Goal: Information Seeking & Learning: Learn about a topic

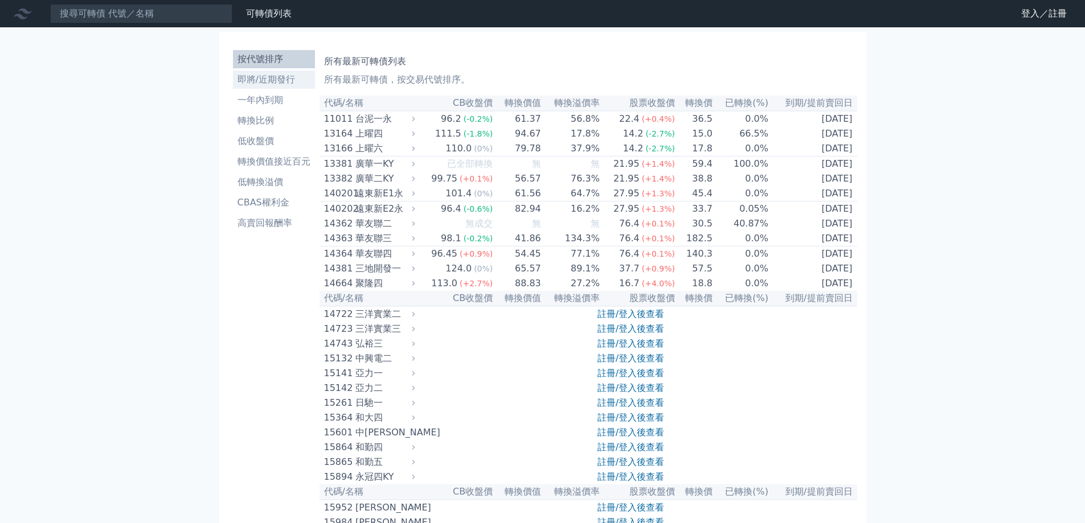
click at [275, 82] on li "即將/近期發行" at bounding box center [274, 80] width 82 height 14
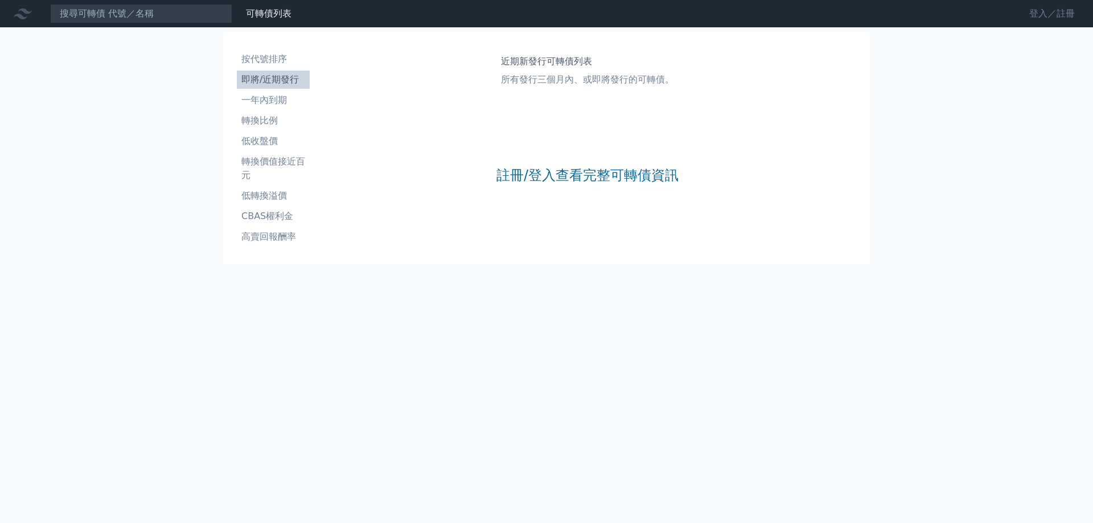
click at [1060, 19] on link "登入／註冊" at bounding box center [1052, 14] width 64 height 18
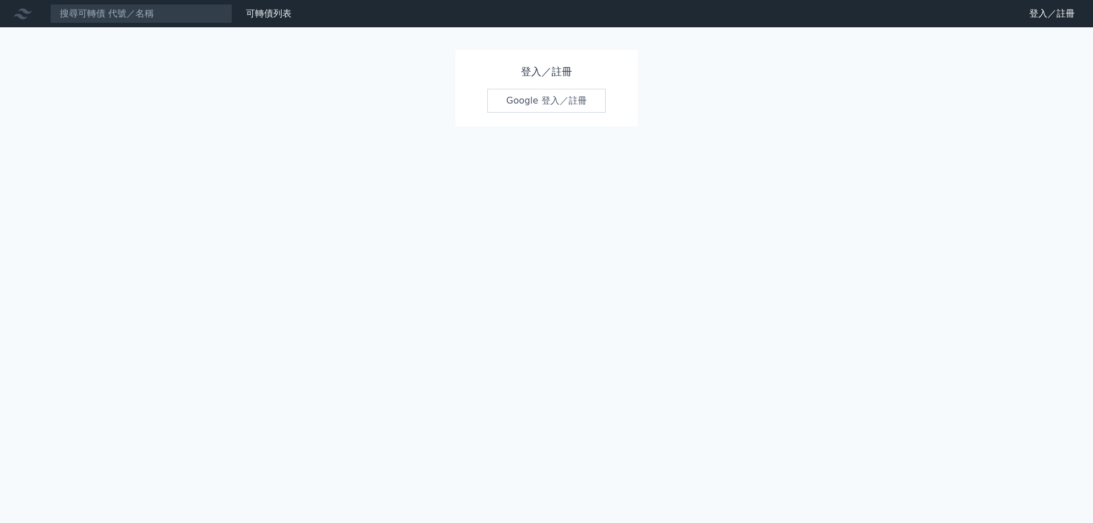
click at [555, 103] on link "Google 登入／註冊" at bounding box center [546, 101] width 118 height 24
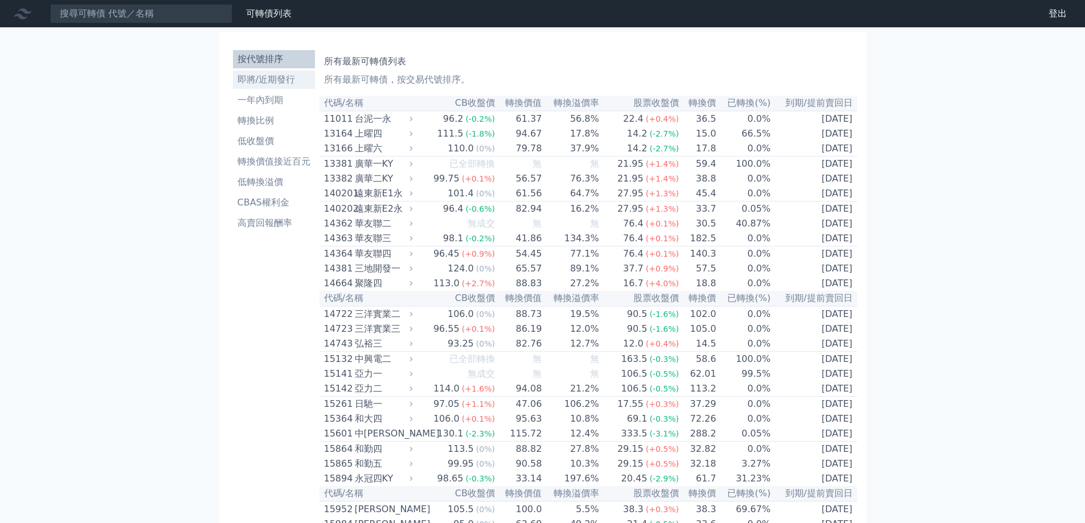
click at [290, 80] on li "即將/近期發行" at bounding box center [274, 80] width 82 height 14
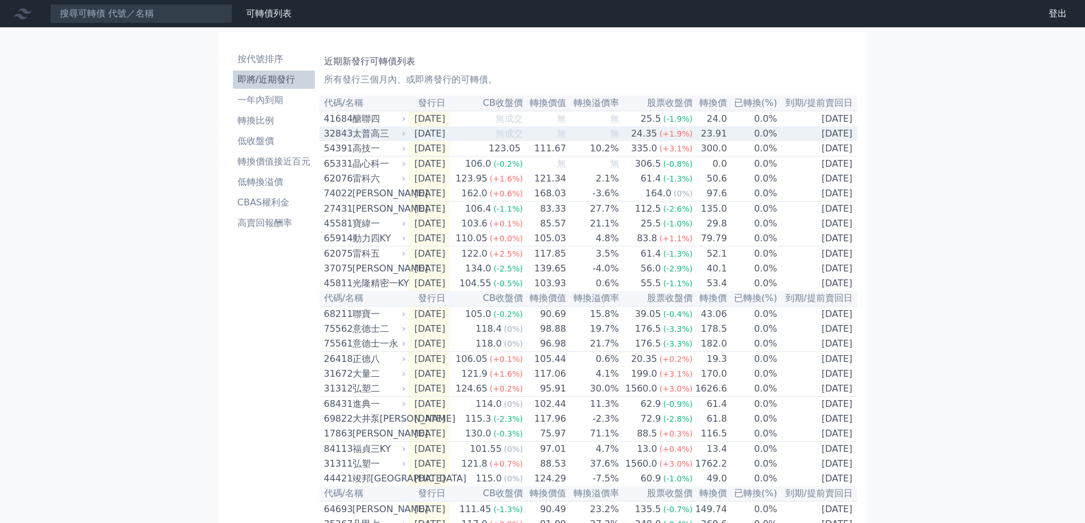
click at [333, 136] on div "32843" at bounding box center [337, 134] width 26 height 14
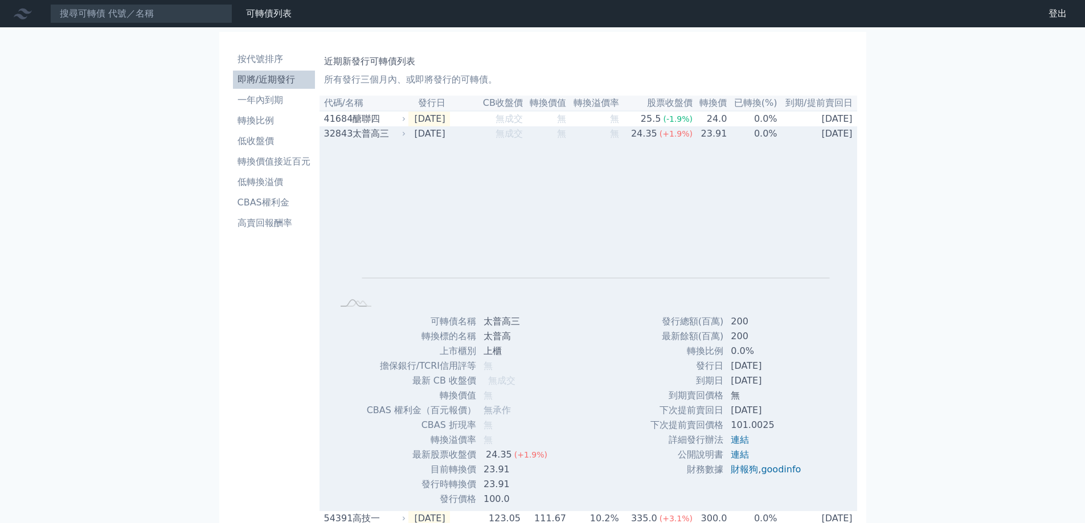
click at [333, 136] on div "32843" at bounding box center [337, 134] width 26 height 14
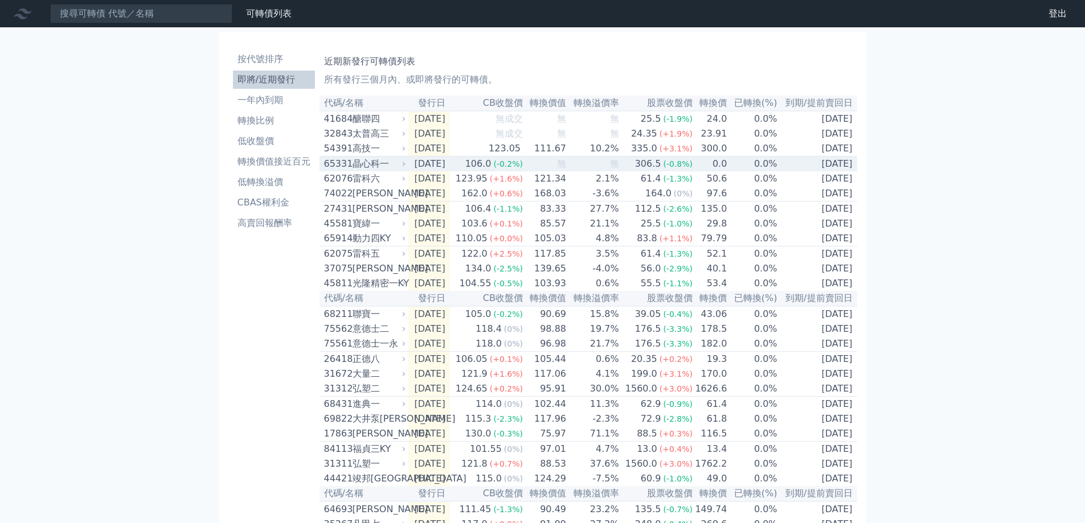
click at [383, 170] on div "晶心科一" at bounding box center [377, 164] width 51 height 14
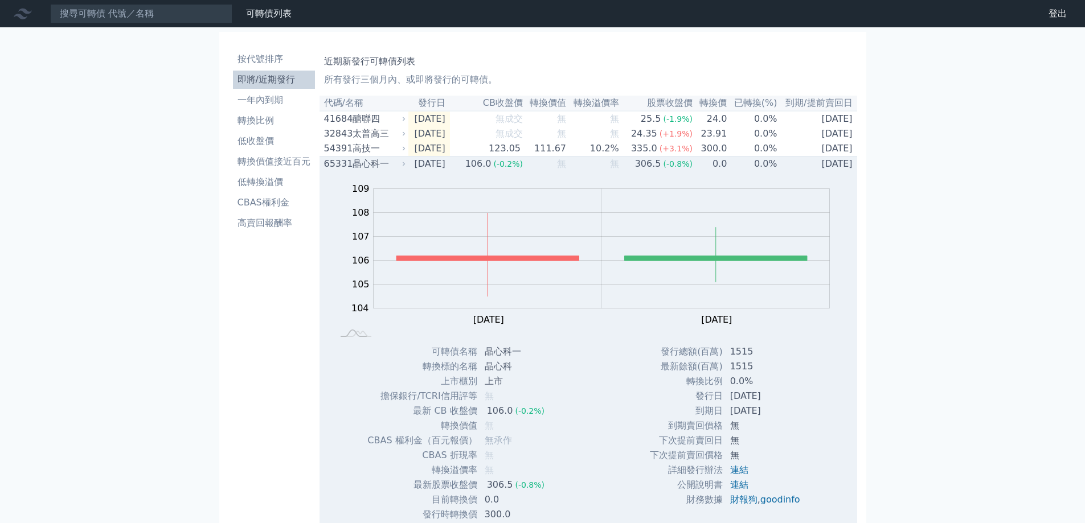
click at [383, 170] on div "晶心科一" at bounding box center [377, 164] width 51 height 14
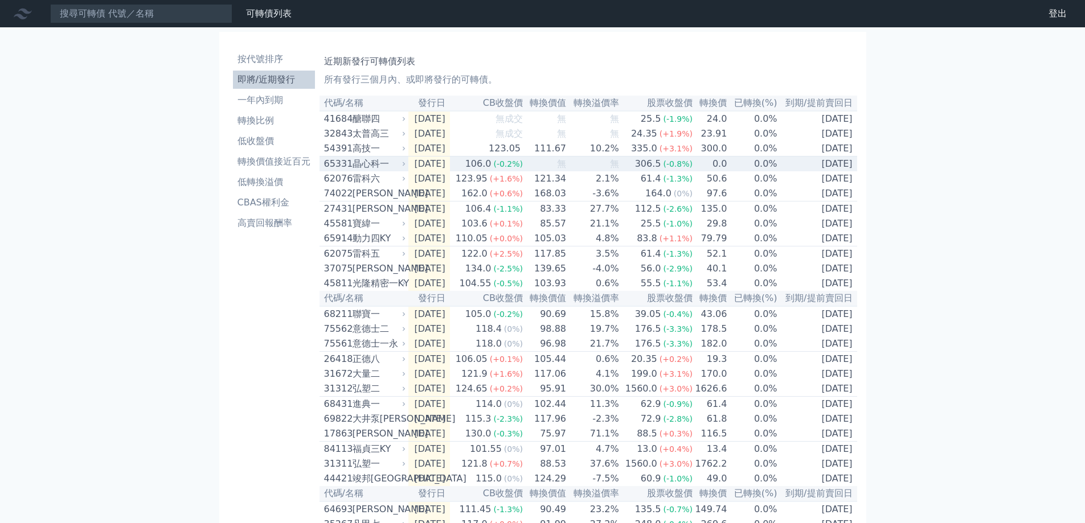
click at [383, 167] on div "晶心科一" at bounding box center [377, 164] width 51 height 14
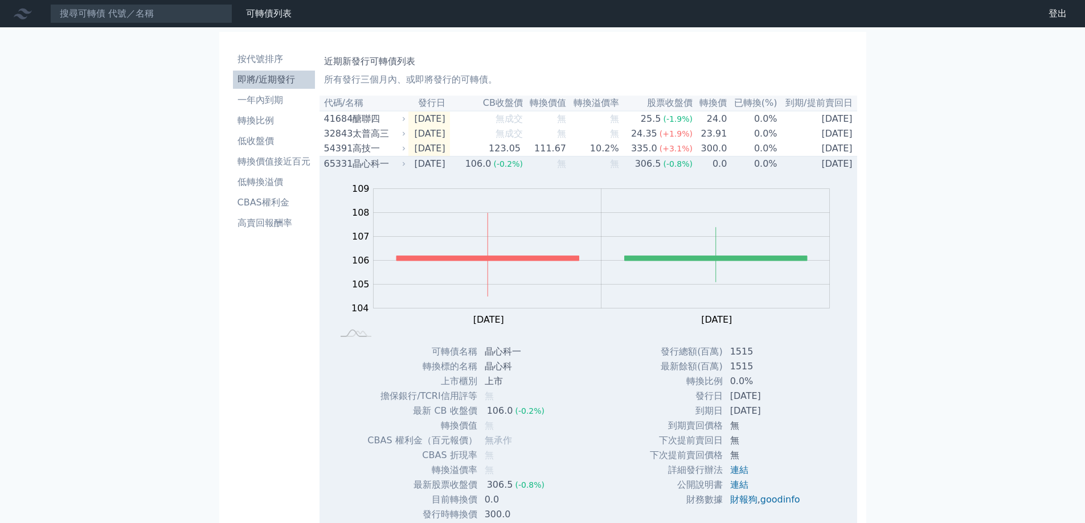
click at [383, 167] on div "晶心科一" at bounding box center [377, 164] width 51 height 14
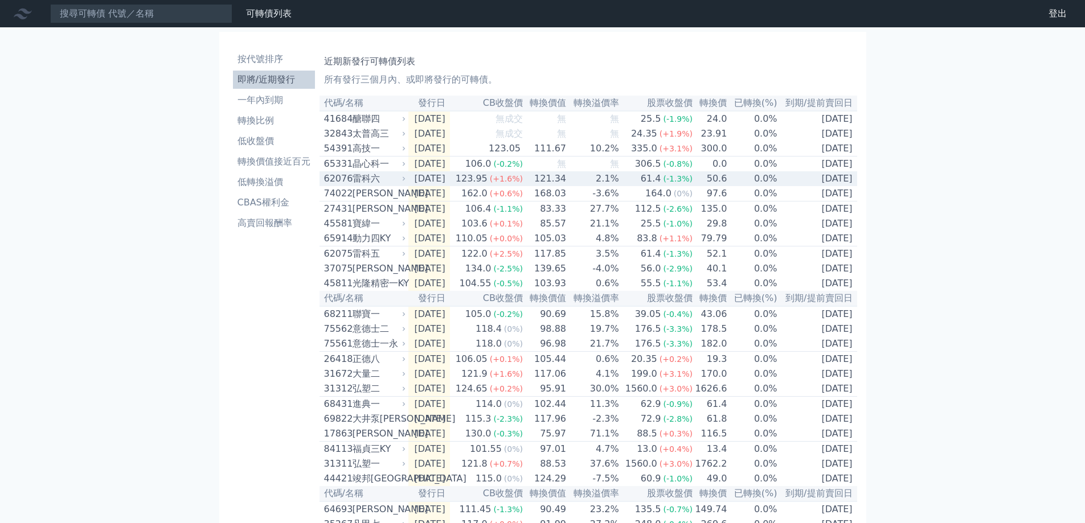
click at [383, 186] on div "雷科六" at bounding box center [377, 179] width 51 height 14
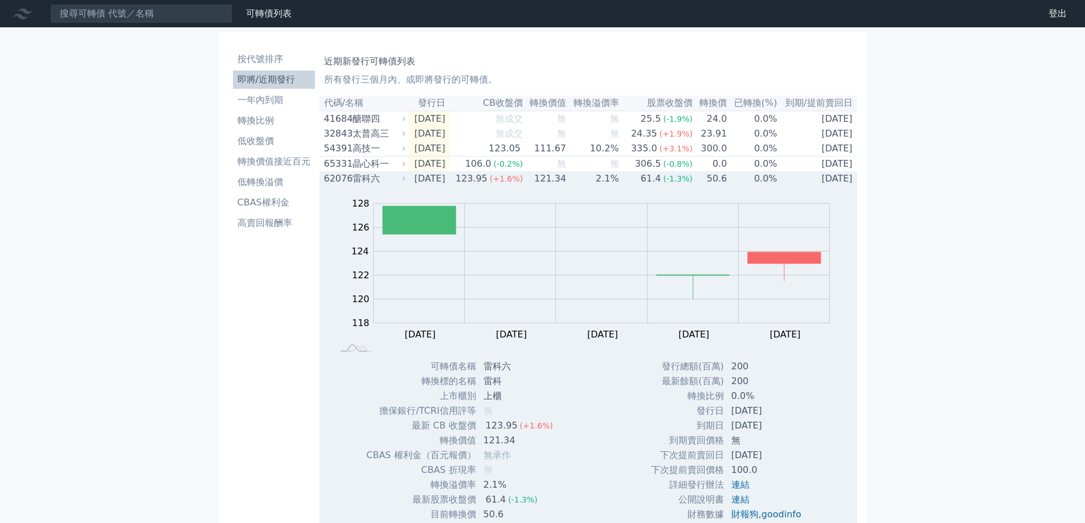
click at [383, 186] on div "雷科六" at bounding box center [377, 179] width 51 height 14
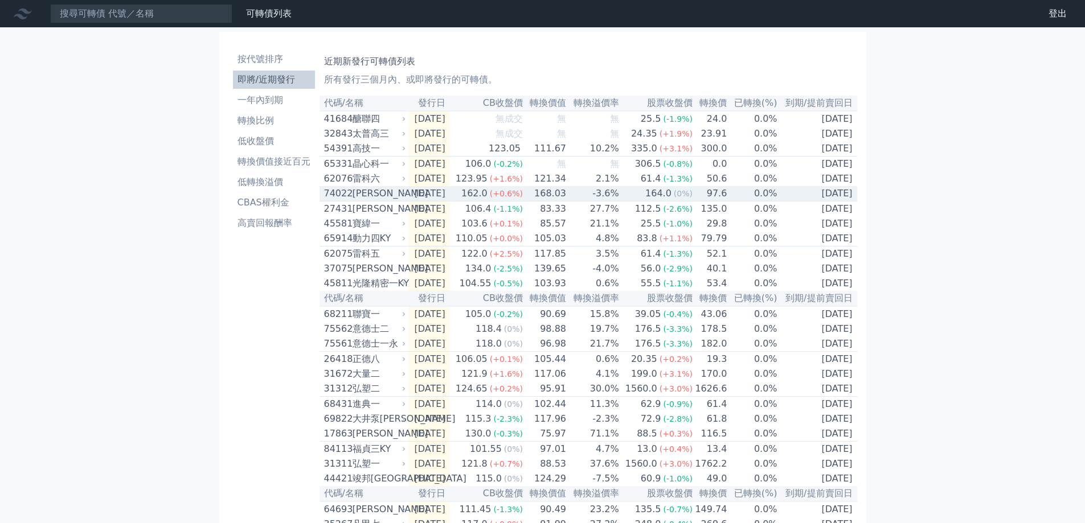
click at [379, 195] on div "[PERSON_NAME]" at bounding box center [377, 194] width 51 height 14
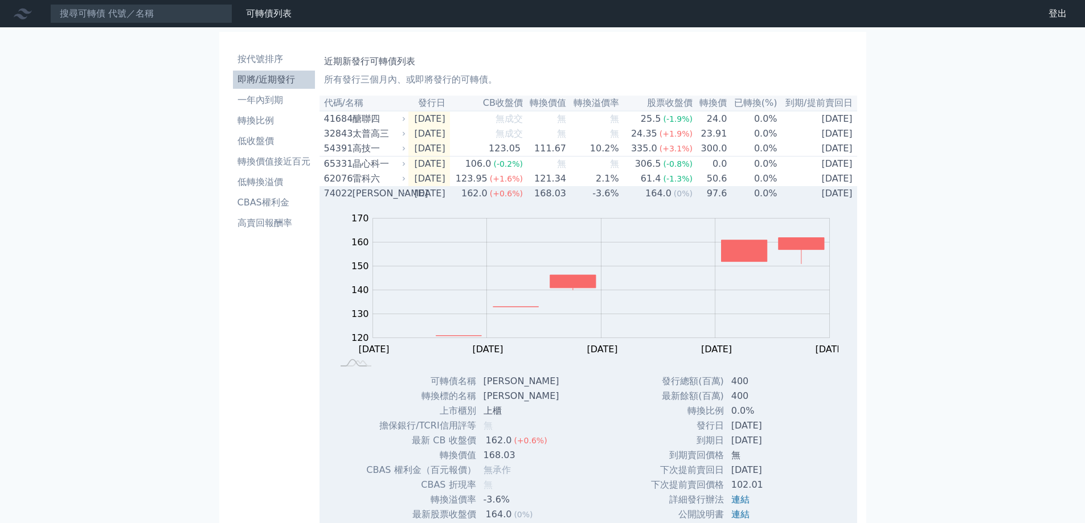
click at [379, 195] on div "[PERSON_NAME]" at bounding box center [377, 194] width 51 height 14
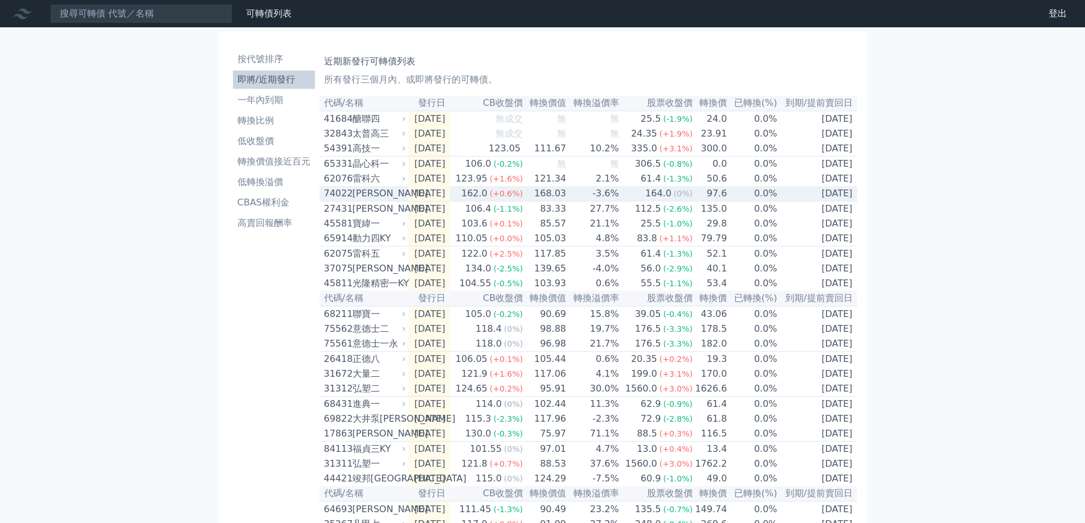
click at [379, 195] on div "[PERSON_NAME]" at bounding box center [377, 194] width 51 height 14
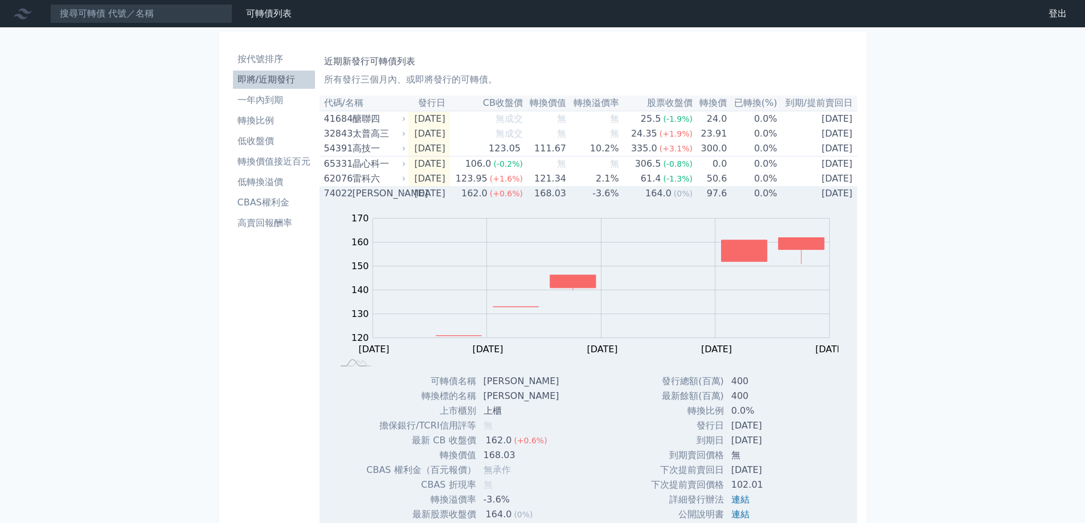
click at [379, 195] on div "[PERSON_NAME]" at bounding box center [377, 194] width 51 height 14
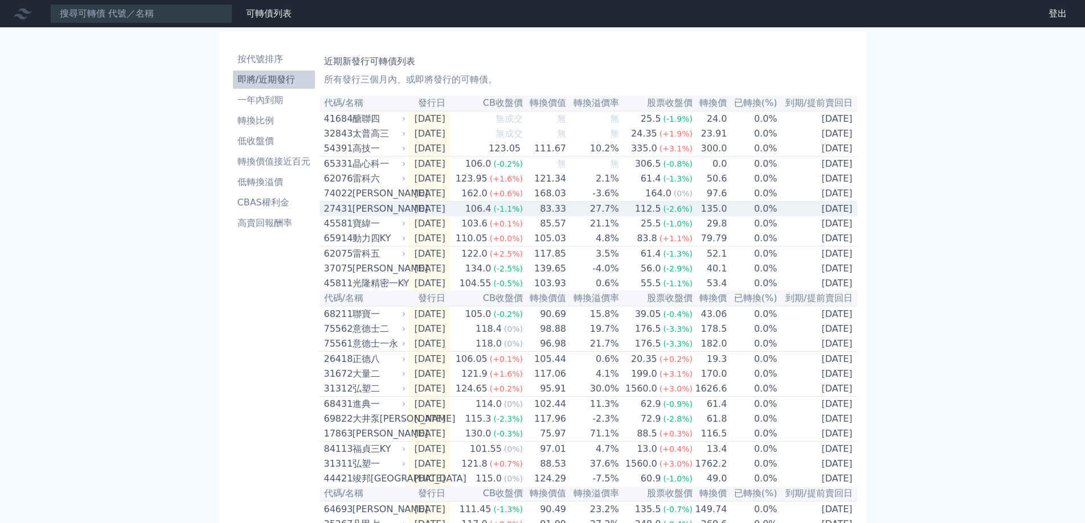
click at [375, 215] on div "[PERSON_NAME]" at bounding box center [377, 209] width 51 height 14
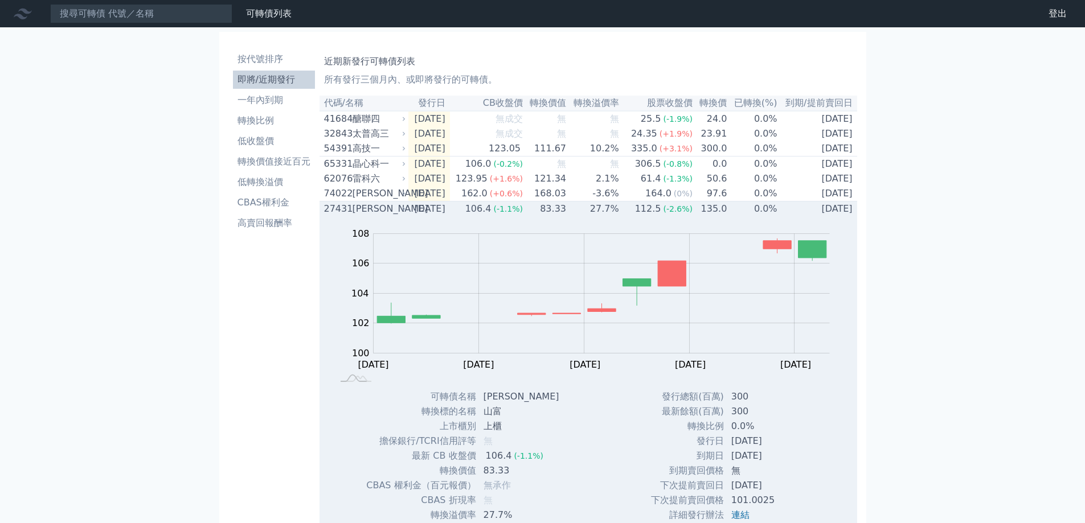
click at [375, 215] on div "[PERSON_NAME]" at bounding box center [377, 209] width 51 height 14
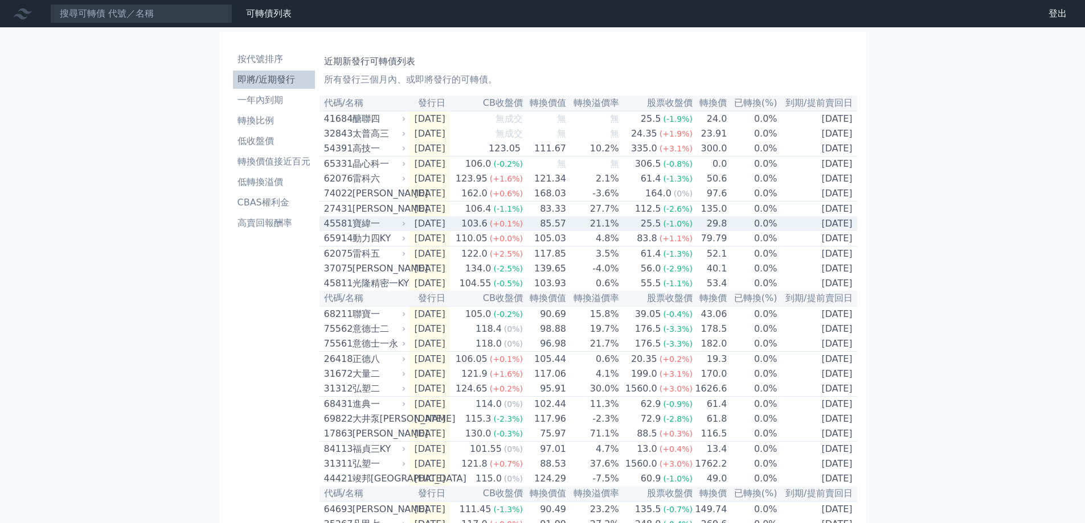
click at [367, 231] on div "寶緯一" at bounding box center [377, 224] width 51 height 14
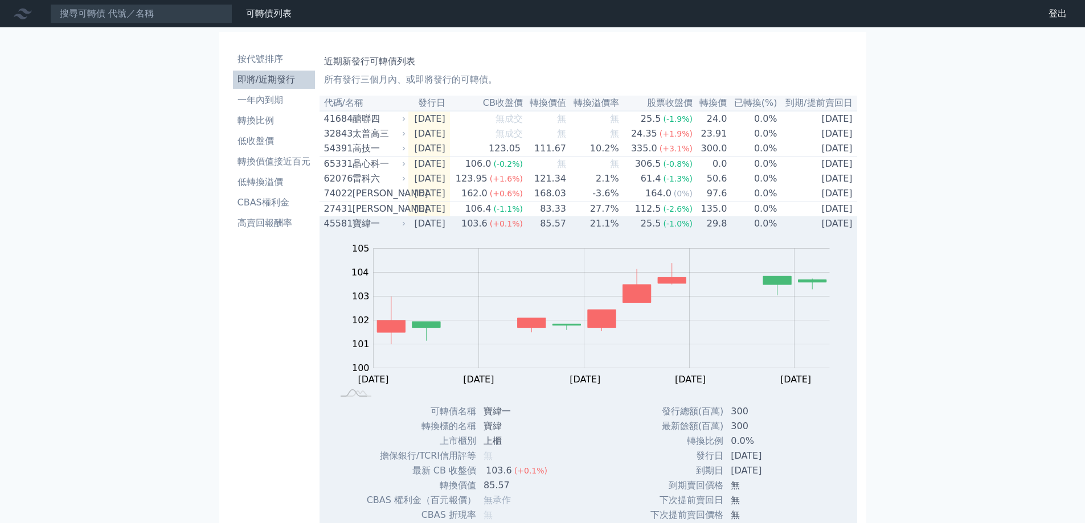
click at [366, 231] on div "寶緯一" at bounding box center [377, 224] width 51 height 14
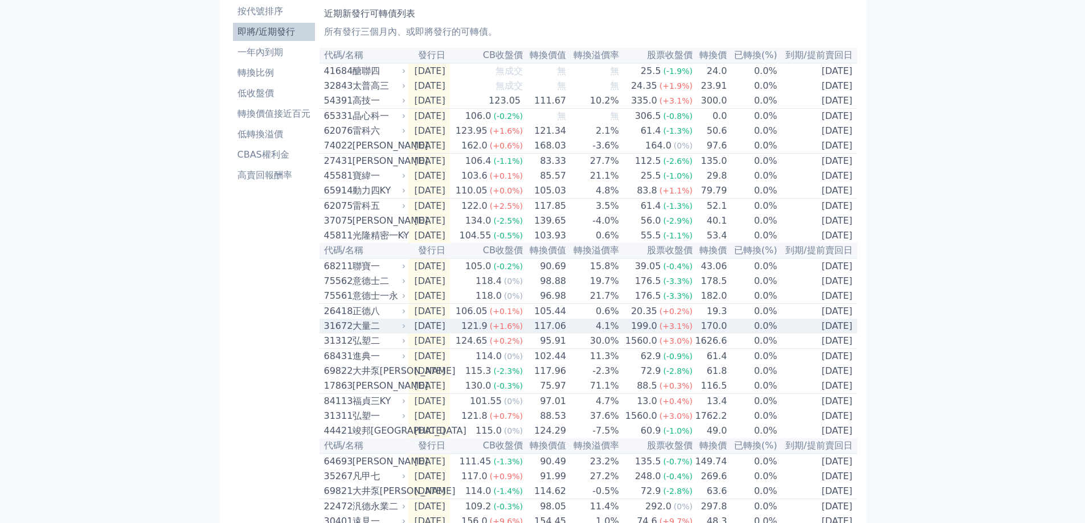
scroll to position [114, 0]
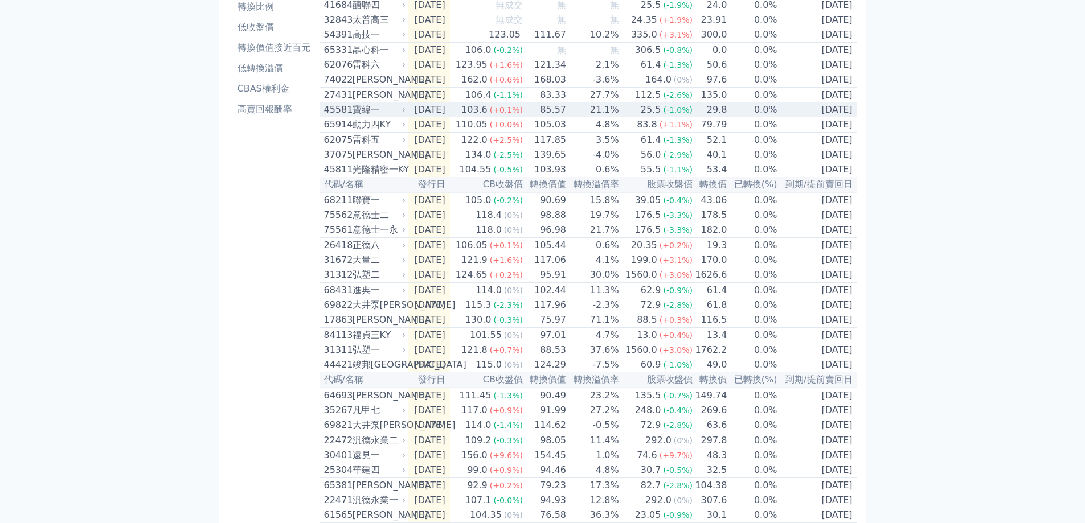
click at [385, 116] on div "寶緯一" at bounding box center [377, 110] width 51 height 14
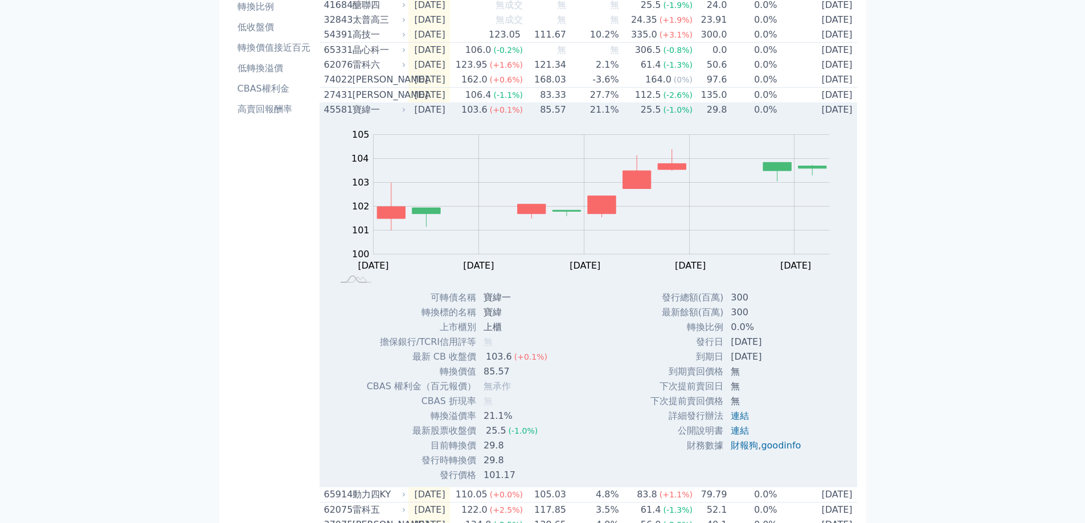
click at [385, 116] on div "寶緯一" at bounding box center [377, 110] width 51 height 14
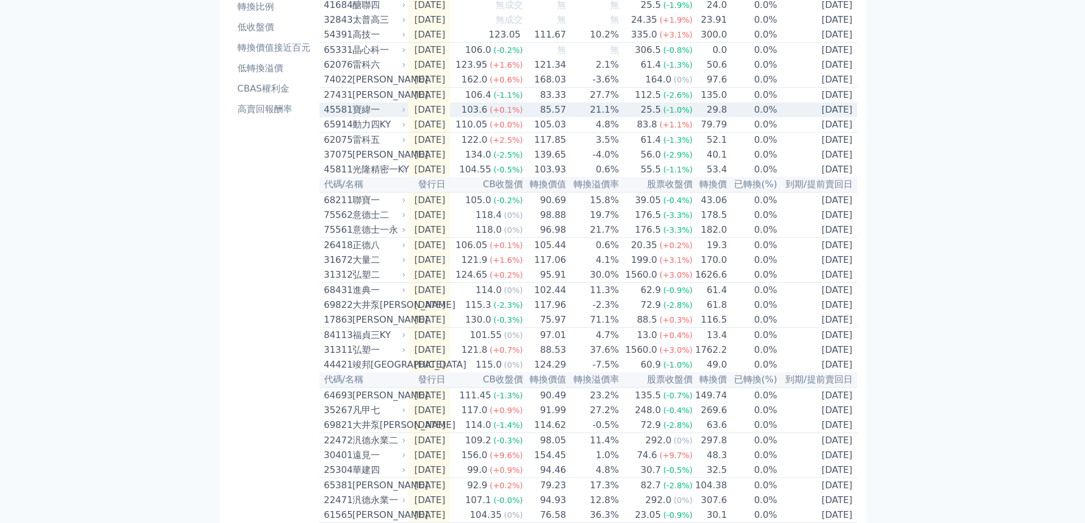
click at [385, 116] on div "寶緯一" at bounding box center [377, 110] width 51 height 14
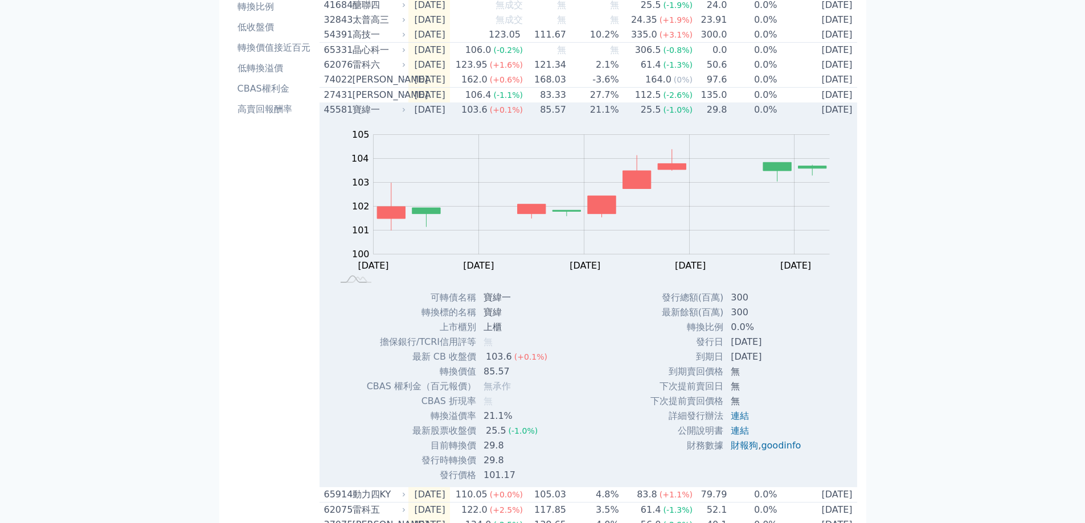
click at [333, 117] on div "45581" at bounding box center [337, 110] width 26 height 14
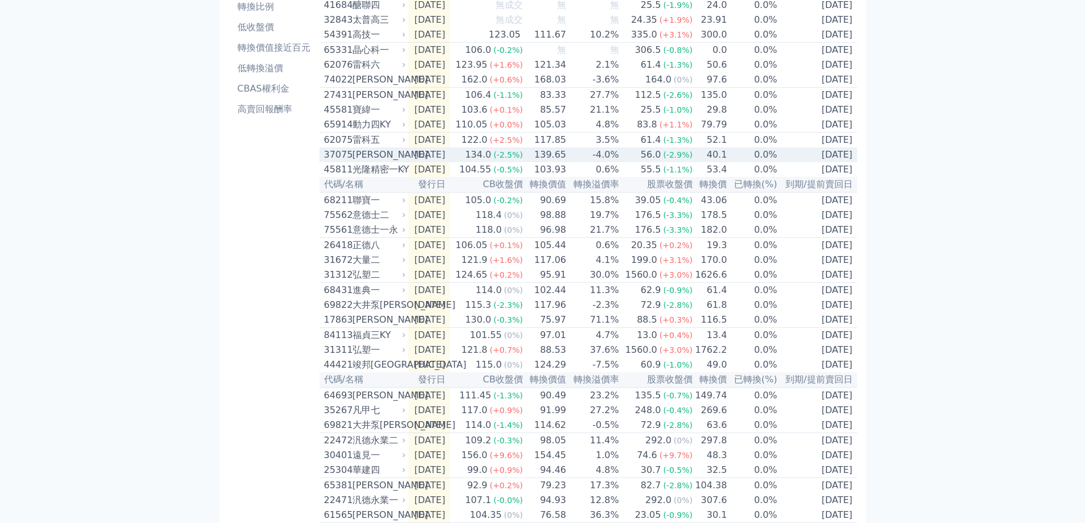
click at [374, 162] on div "[PERSON_NAME]" at bounding box center [377, 155] width 51 height 14
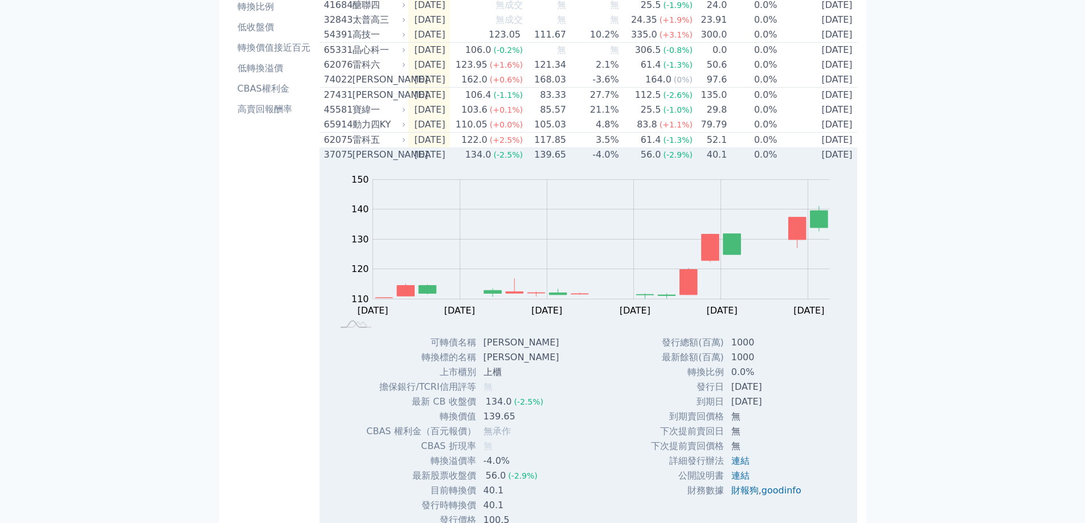
click at [374, 162] on div "[PERSON_NAME]" at bounding box center [377, 155] width 51 height 14
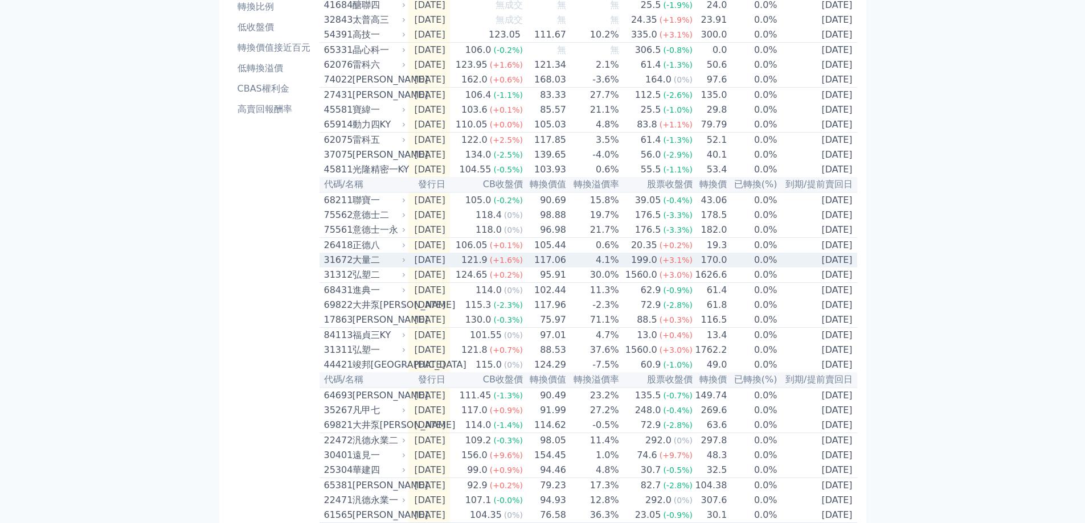
click at [348, 267] on div "31672" at bounding box center [337, 260] width 26 height 14
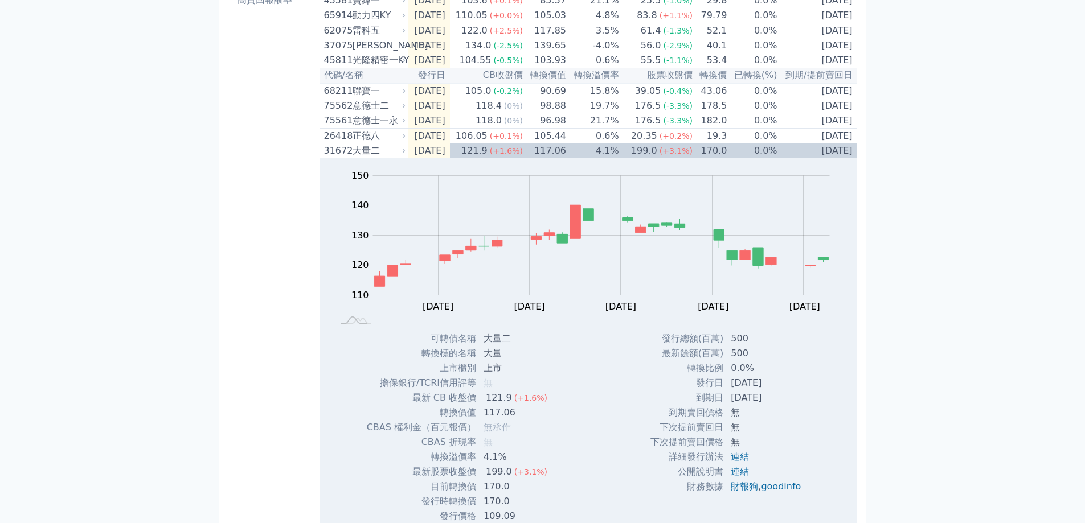
scroll to position [228, 0]
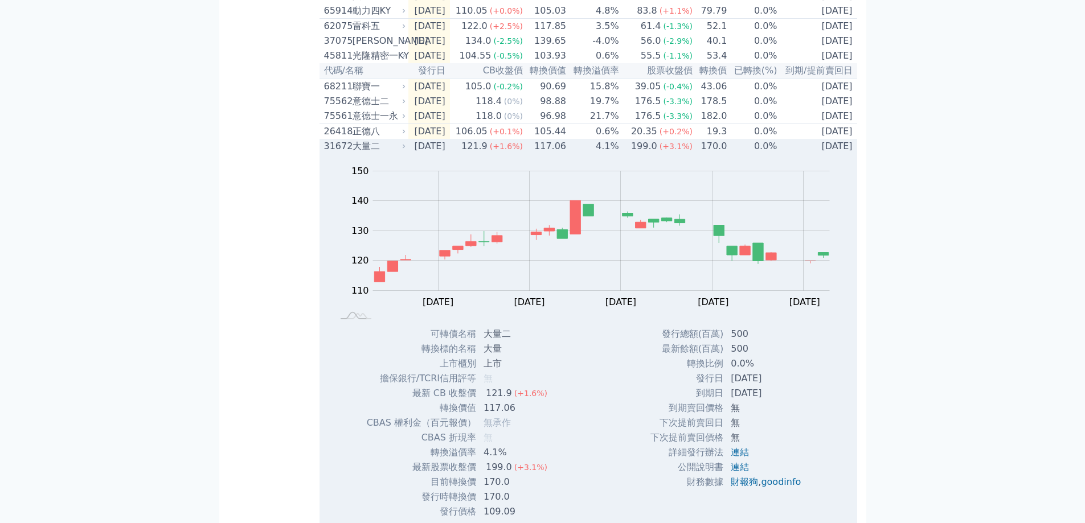
click at [370, 153] on div "大量二" at bounding box center [377, 147] width 51 height 14
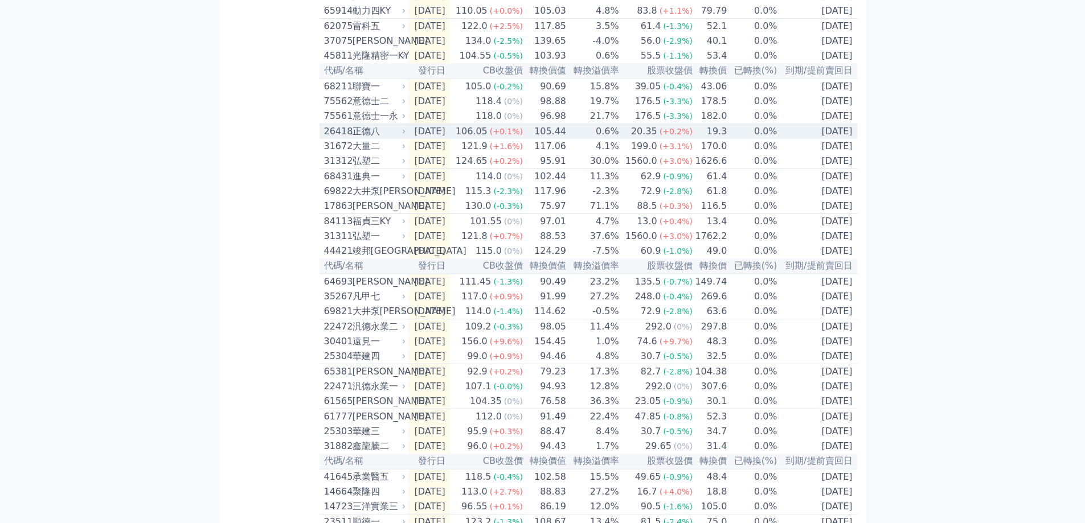
click at [378, 138] on div "正德八" at bounding box center [377, 132] width 51 height 14
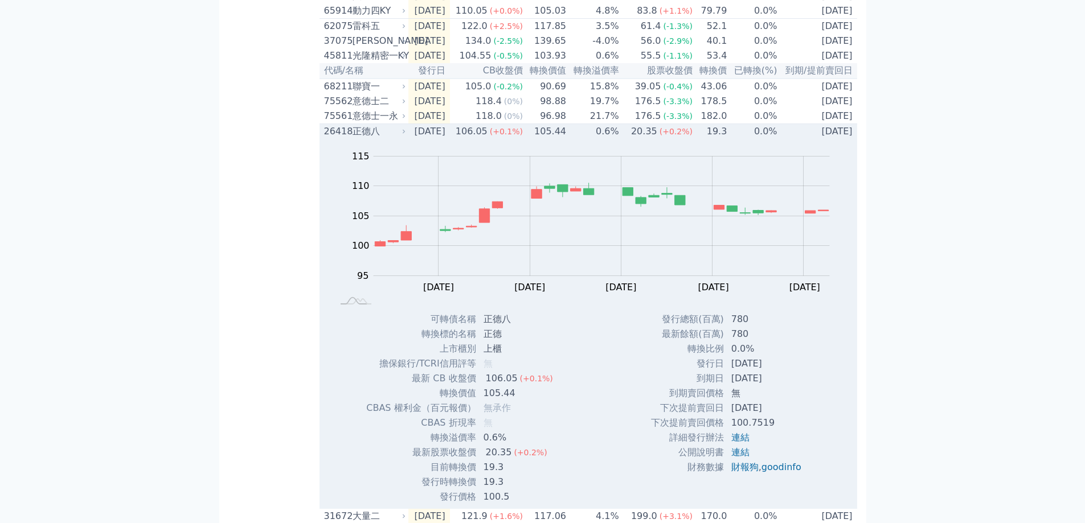
click at [378, 138] on div "正德八" at bounding box center [377, 132] width 51 height 14
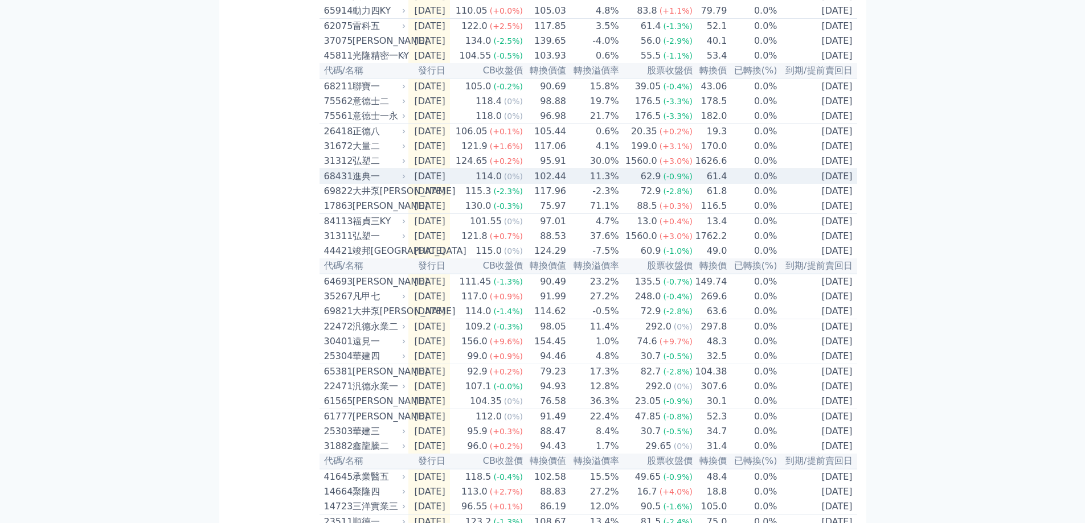
click at [378, 183] on div "進典一" at bounding box center [377, 177] width 51 height 14
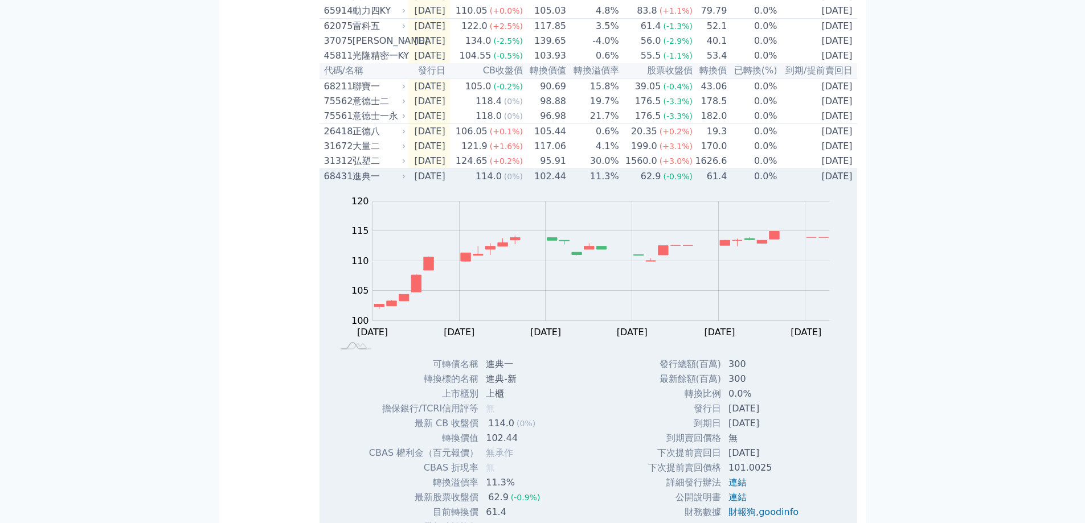
click at [370, 183] on div "進典一" at bounding box center [377, 177] width 51 height 14
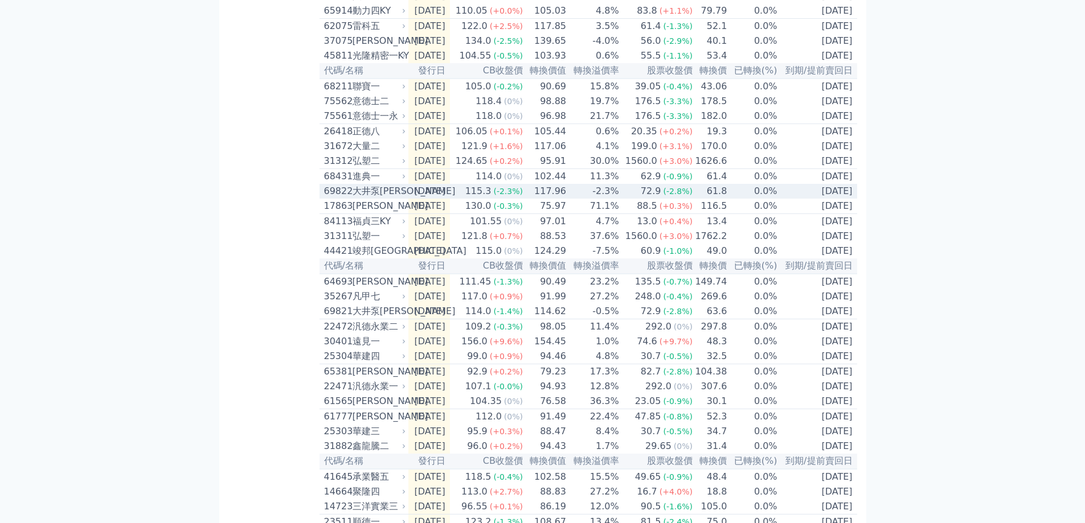
click at [368, 198] on div "大井泵[PERSON_NAME]" at bounding box center [377, 191] width 51 height 14
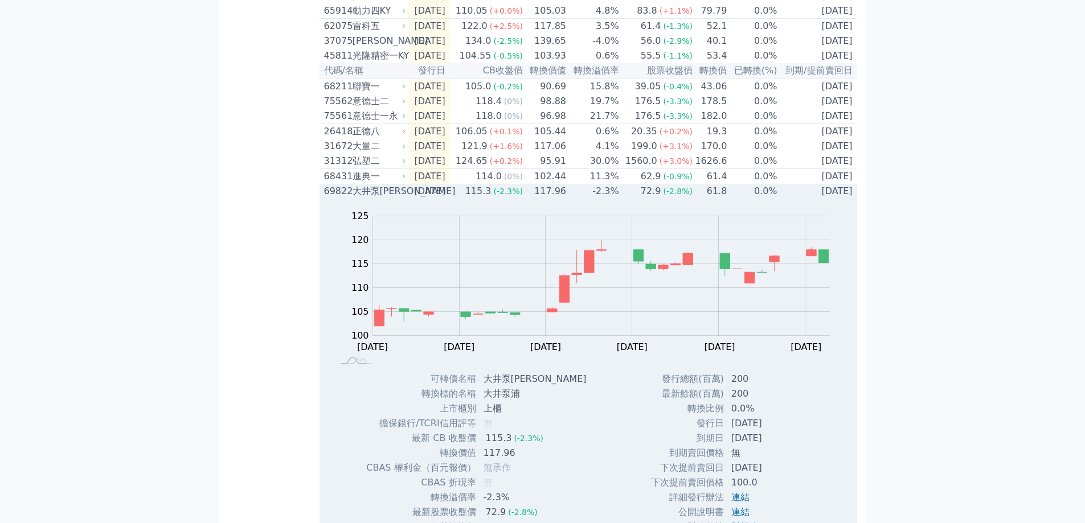
click at [368, 198] on div "大井泵[PERSON_NAME]" at bounding box center [377, 191] width 51 height 14
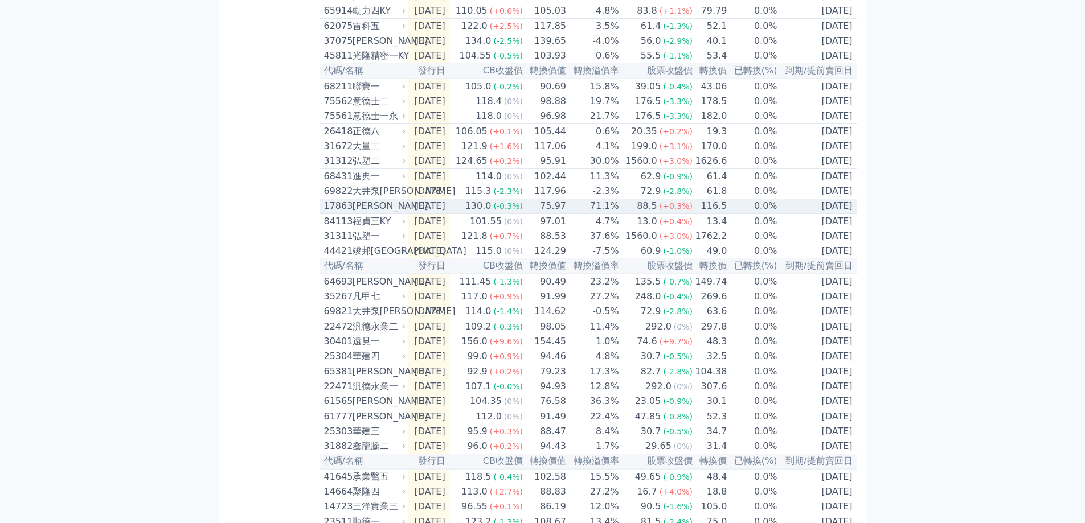
click at [372, 213] on div "[PERSON_NAME]" at bounding box center [377, 206] width 51 height 14
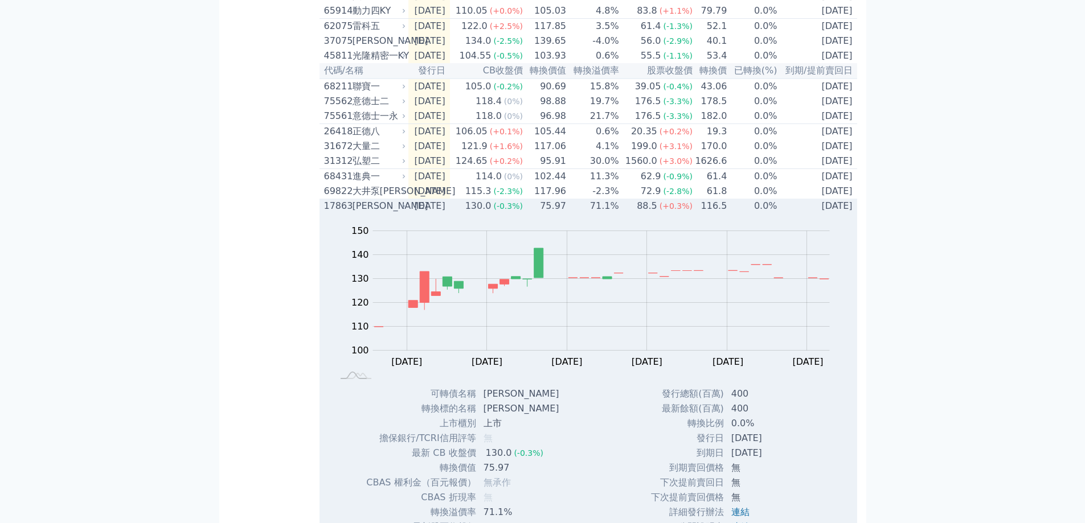
click at [368, 213] on div "[PERSON_NAME]" at bounding box center [377, 206] width 51 height 14
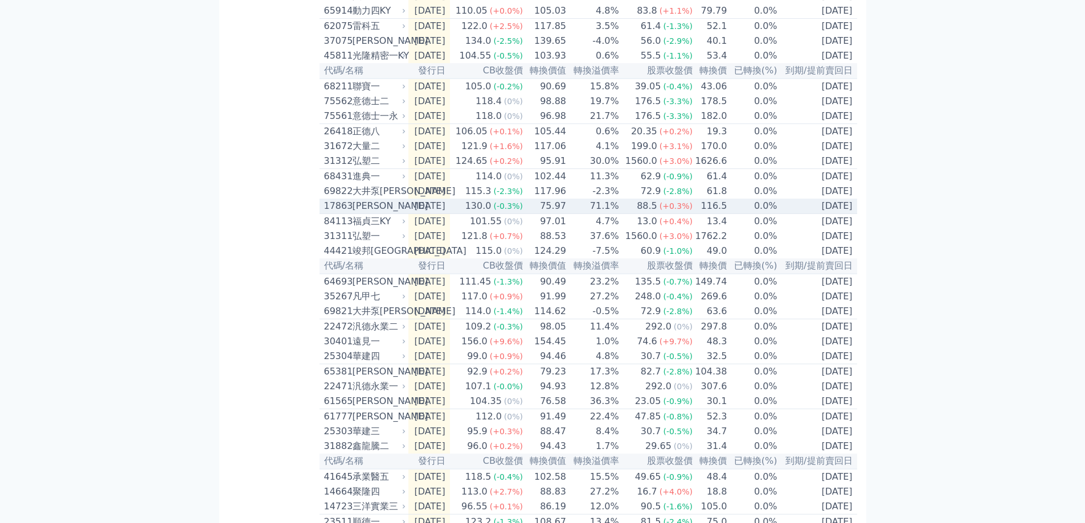
click at [354, 213] on div "[PERSON_NAME]" at bounding box center [377, 206] width 51 height 14
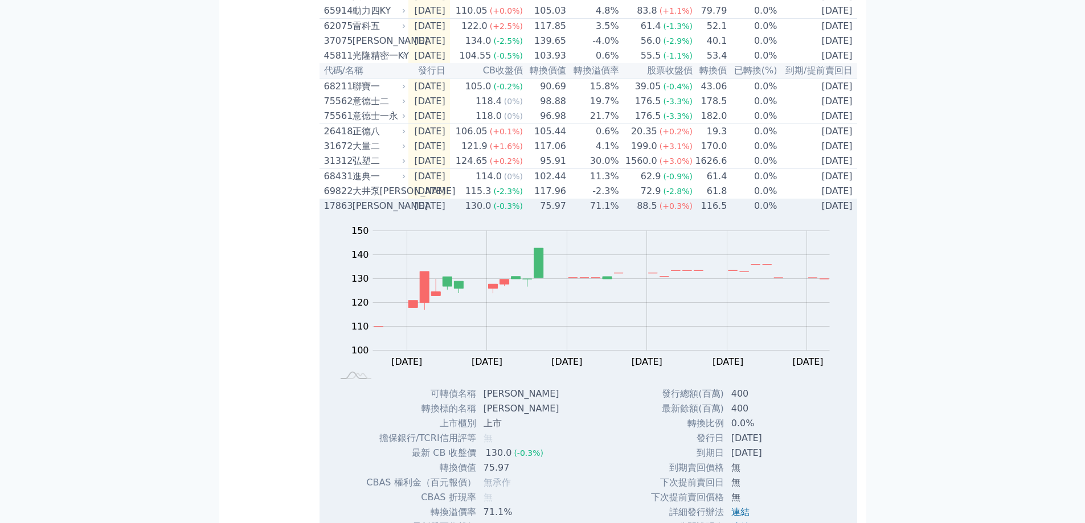
click at [391, 213] on div "[PERSON_NAME]" at bounding box center [377, 206] width 51 height 14
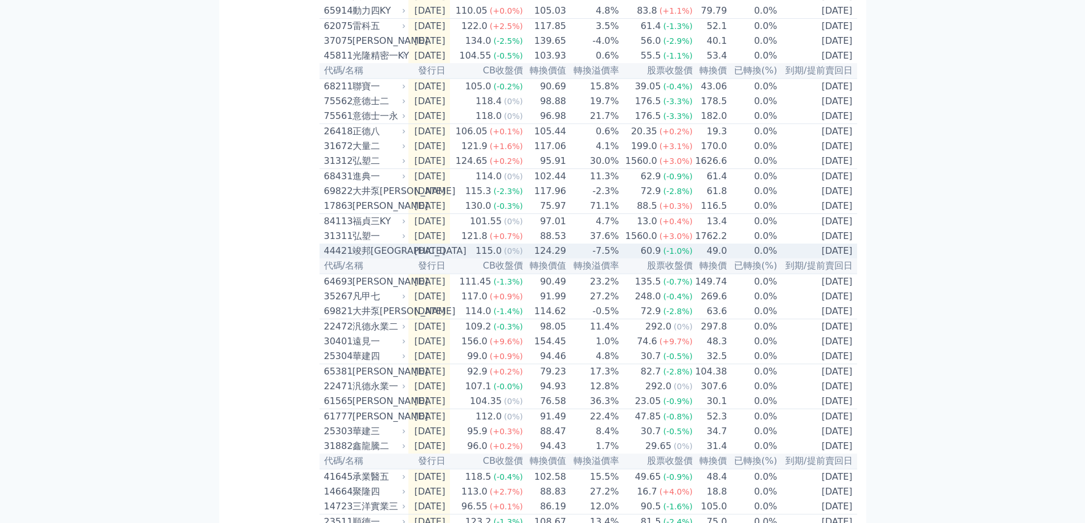
click at [356, 258] on div "竣邦[GEOGRAPHIC_DATA]" at bounding box center [377, 251] width 51 height 14
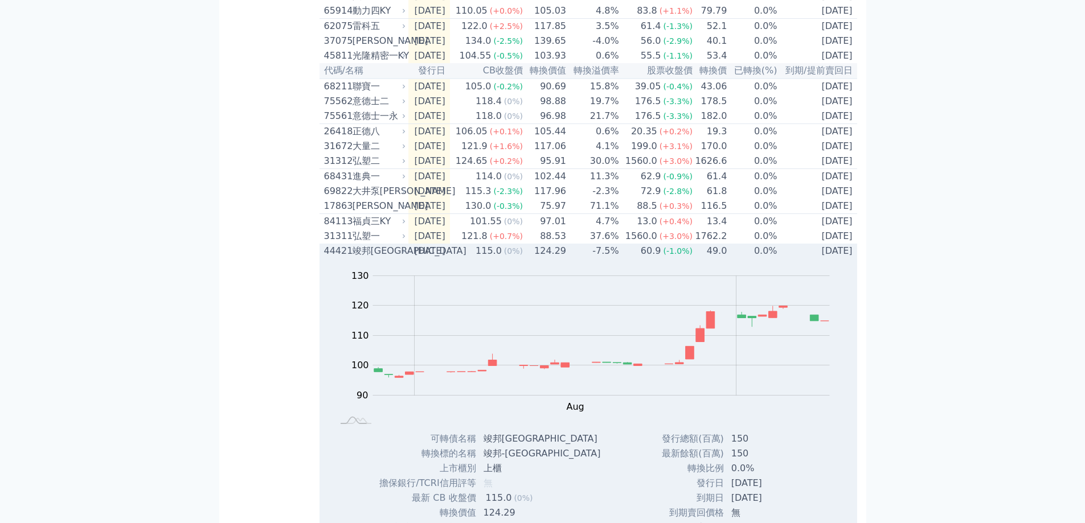
click at [352, 258] on div "竣邦[GEOGRAPHIC_DATA]" at bounding box center [377, 251] width 51 height 14
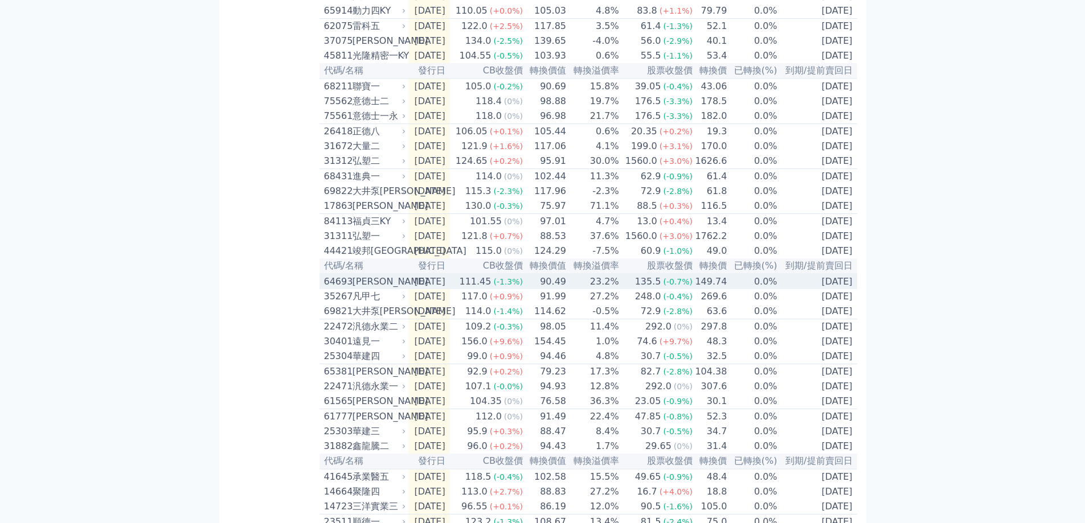
click at [368, 289] on div "[PERSON_NAME]" at bounding box center [377, 282] width 51 height 14
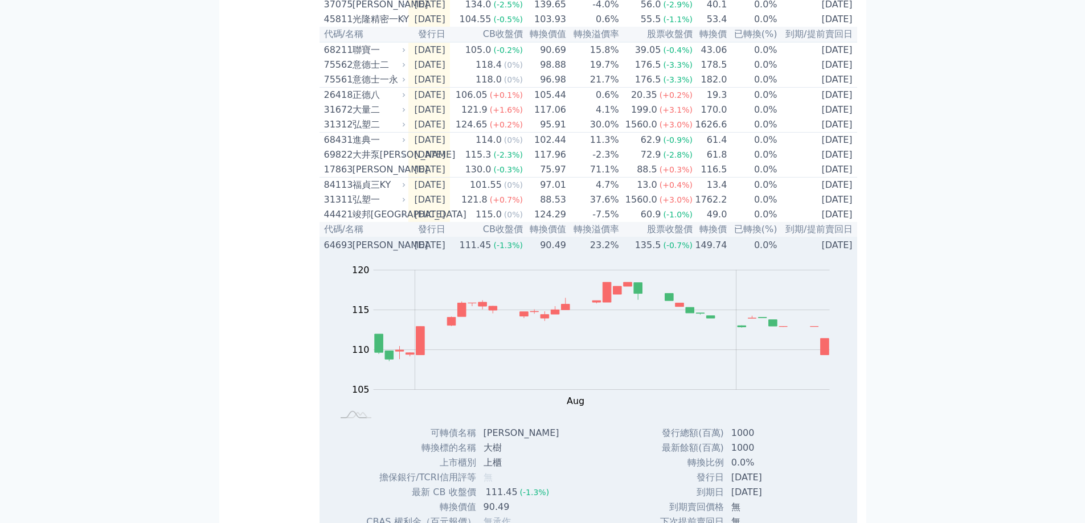
scroll to position [285, 0]
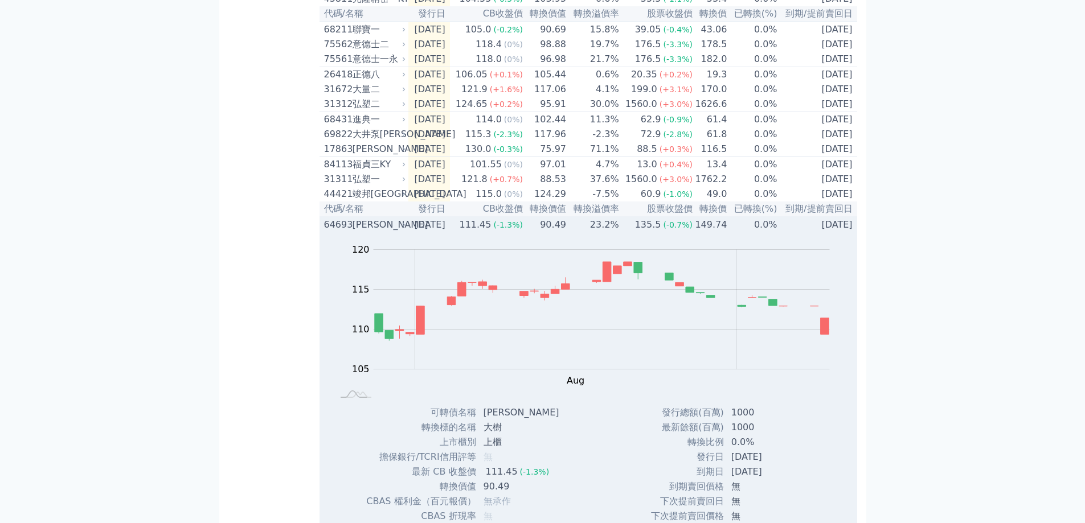
click at [372, 232] on div "[PERSON_NAME]" at bounding box center [377, 225] width 51 height 14
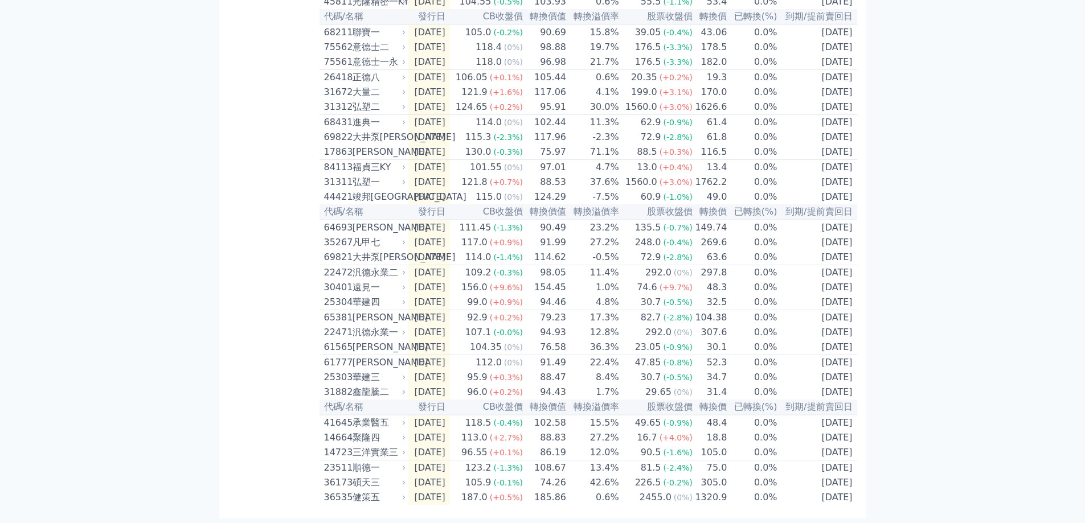
scroll to position [334, 0]
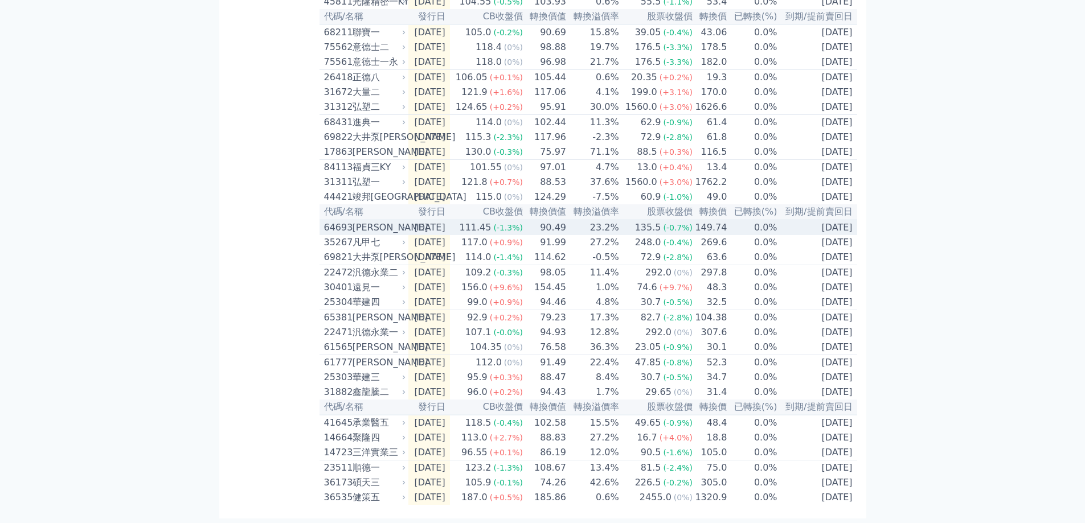
click at [382, 221] on div "[PERSON_NAME]" at bounding box center [377, 228] width 51 height 14
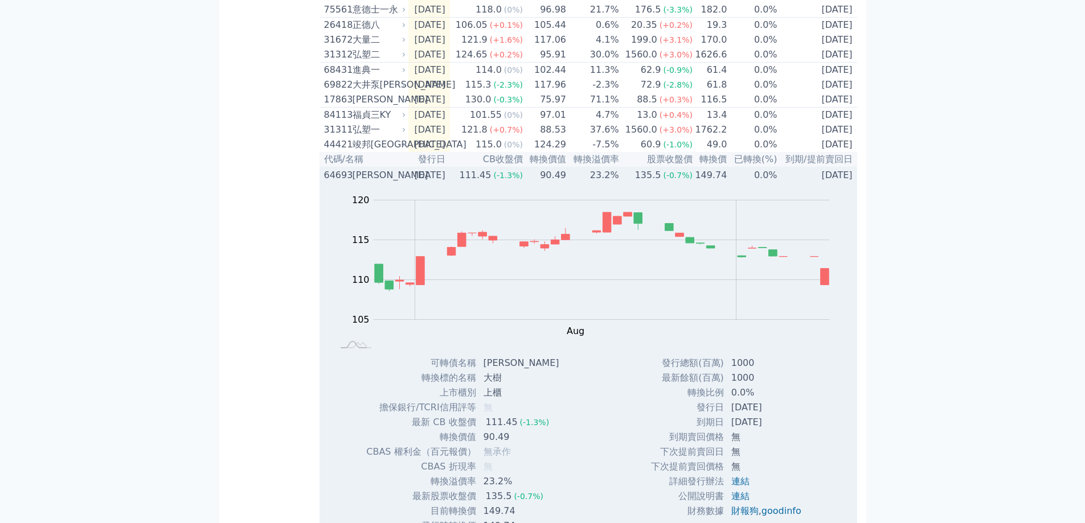
click at [365, 182] on div "[PERSON_NAME]" at bounding box center [377, 176] width 51 height 14
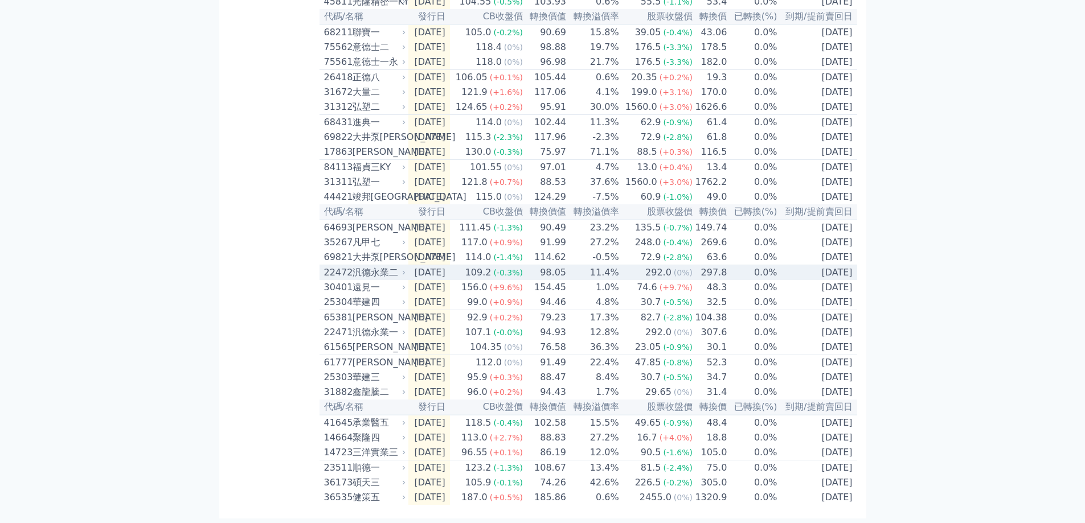
click at [383, 266] on div "汎德永業二" at bounding box center [377, 273] width 51 height 14
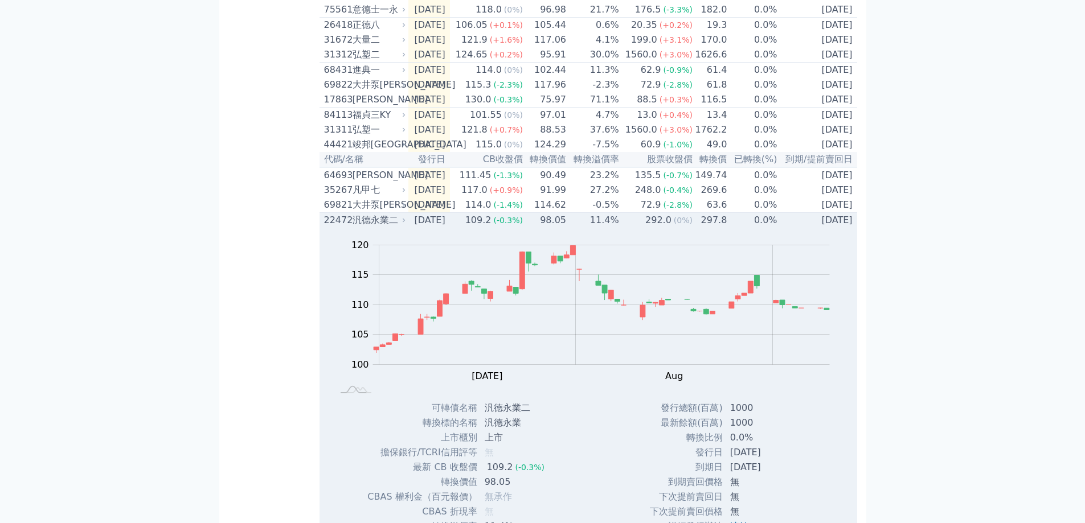
click at [383, 227] on div "汎德永業二" at bounding box center [377, 221] width 51 height 14
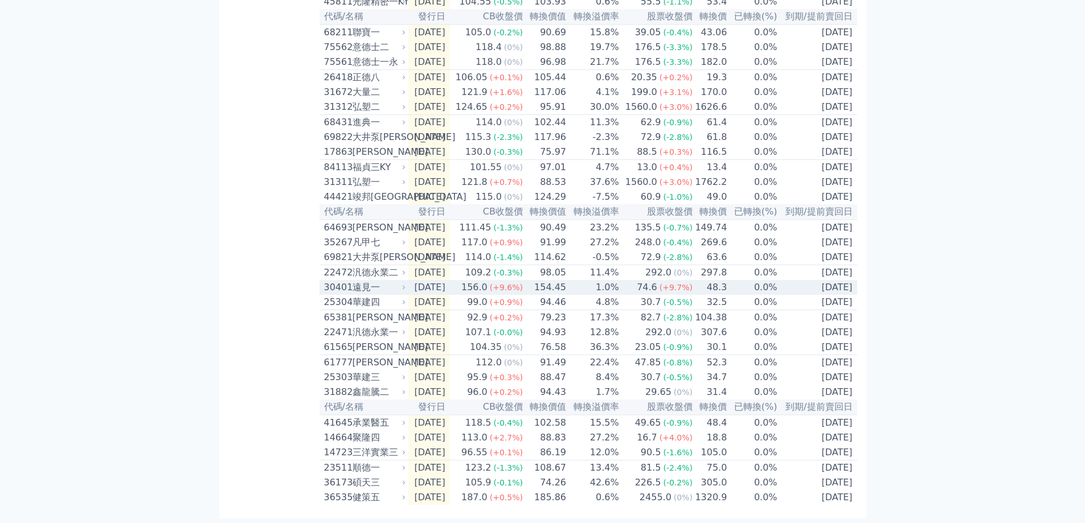
click at [384, 281] on div "遠見一" at bounding box center [377, 288] width 51 height 14
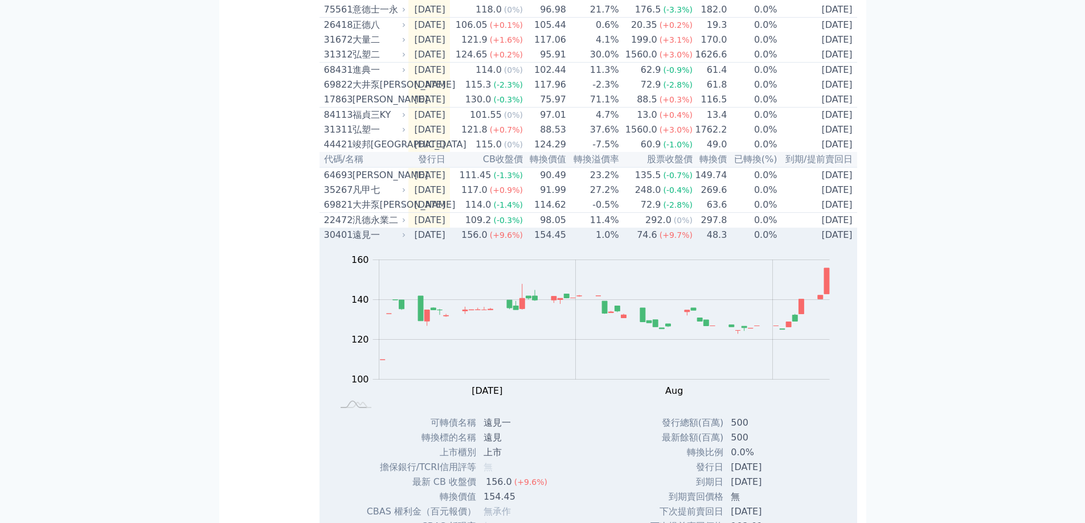
click at [384, 242] on div "遠見一" at bounding box center [377, 235] width 51 height 14
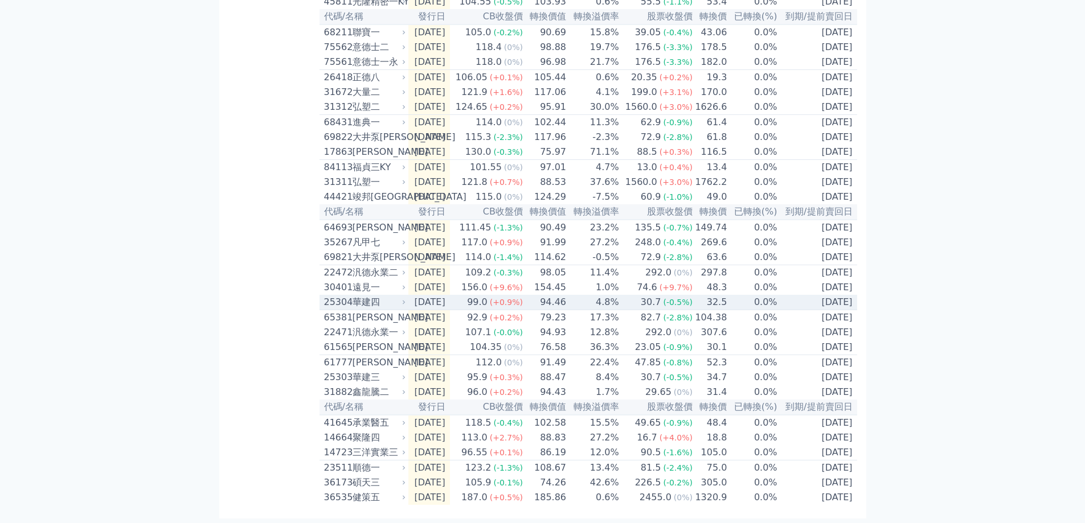
click at [365, 296] on div "華建四" at bounding box center [377, 303] width 51 height 14
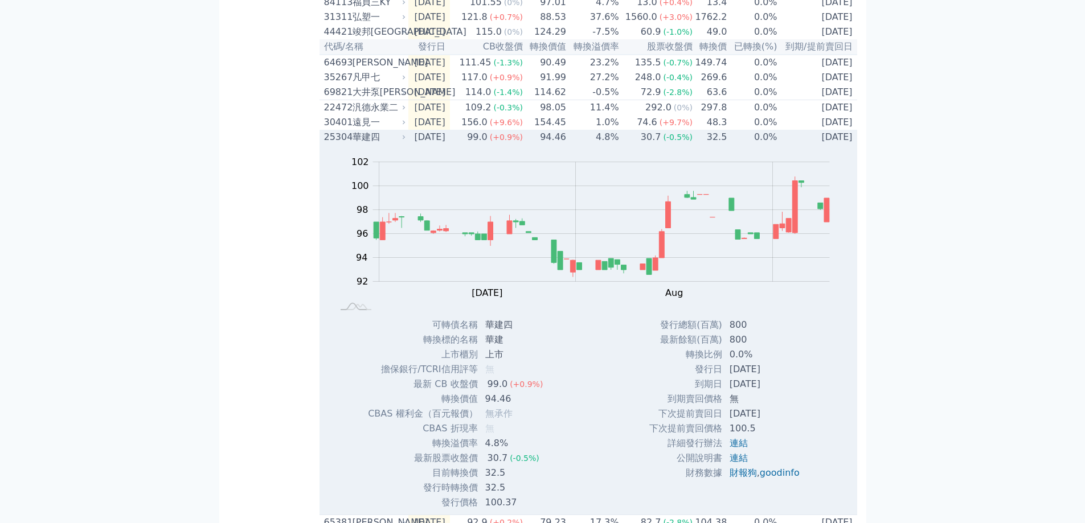
scroll to position [448, 0]
click at [364, 143] on div "華建四" at bounding box center [377, 136] width 51 height 14
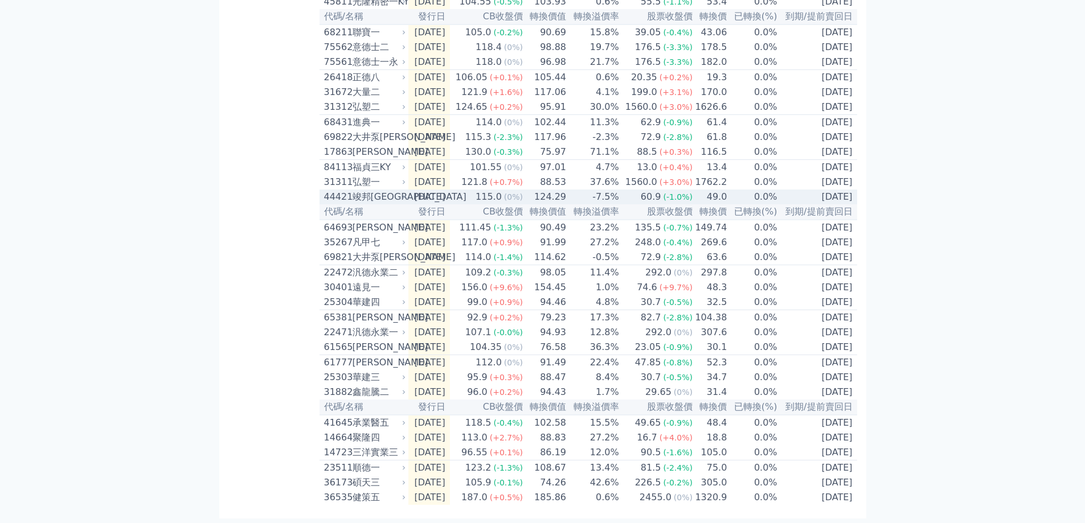
scroll to position [334, 0]
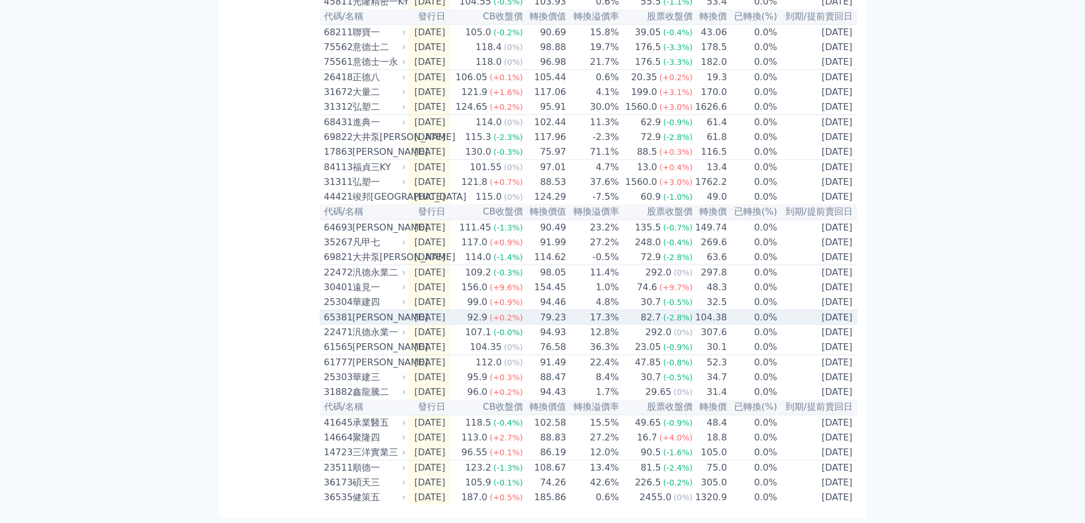
click at [366, 311] on div "[PERSON_NAME]" at bounding box center [377, 318] width 51 height 14
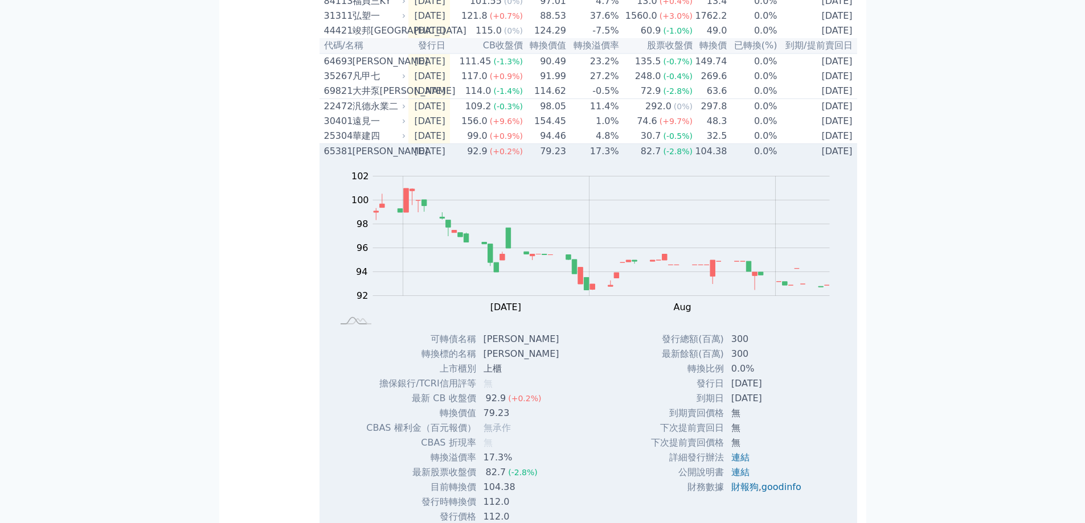
click at [399, 158] on div "[PERSON_NAME]" at bounding box center [377, 152] width 51 height 14
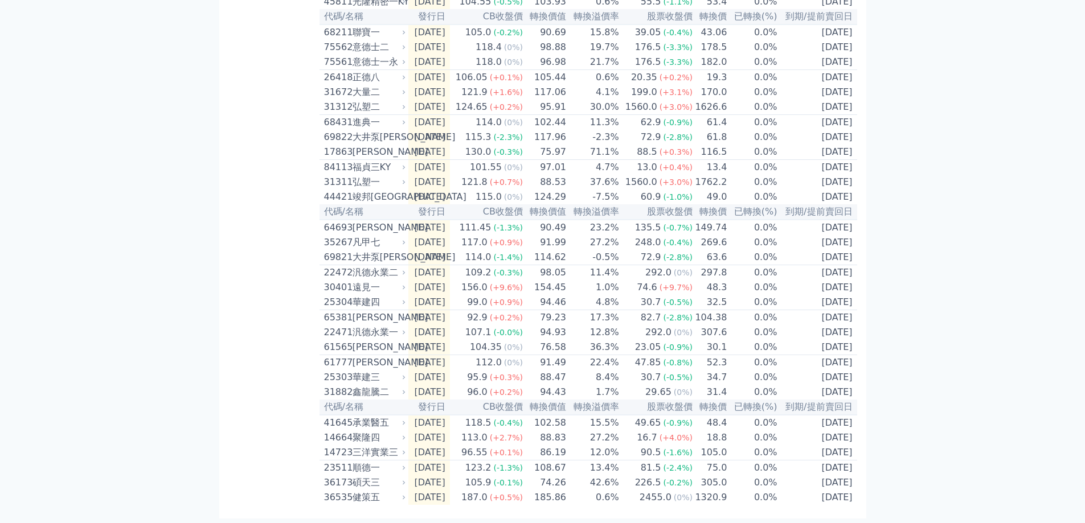
scroll to position [334, 0]
click at [356, 341] on div "[PERSON_NAME]" at bounding box center [377, 348] width 51 height 14
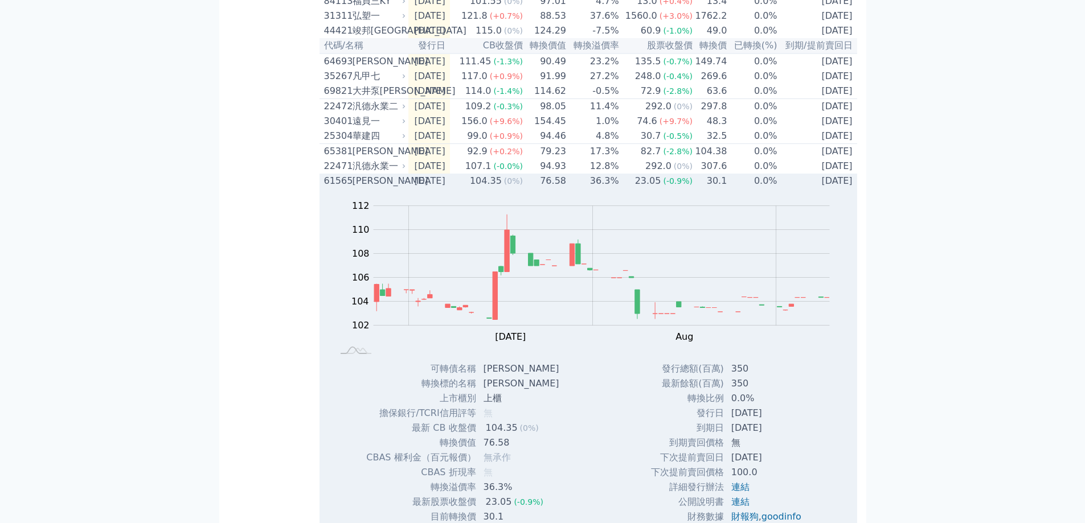
click at [364, 188] on div "[PERSON_NAME]" at bounding box center [377, 181] width 51 height 14
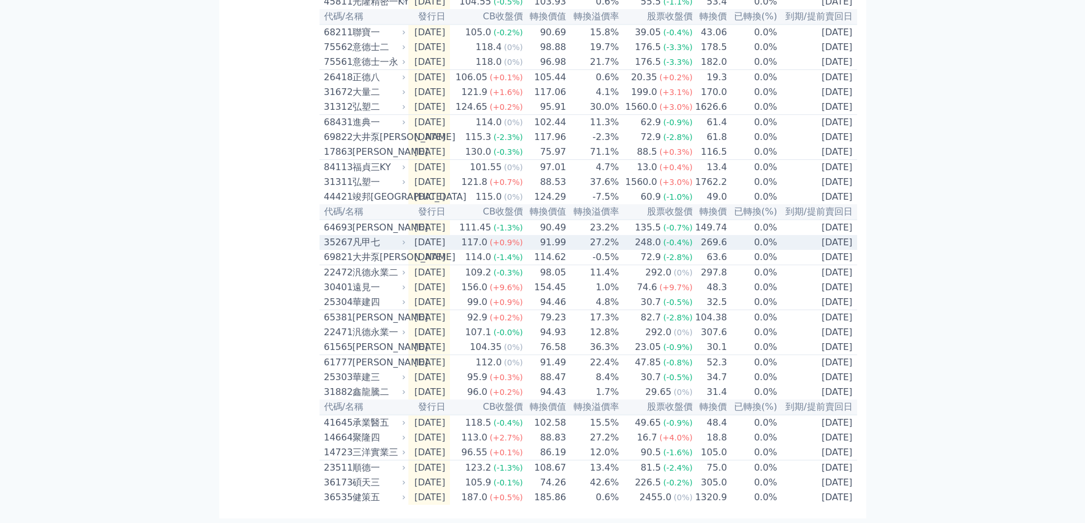
scroll to position [334, 0]
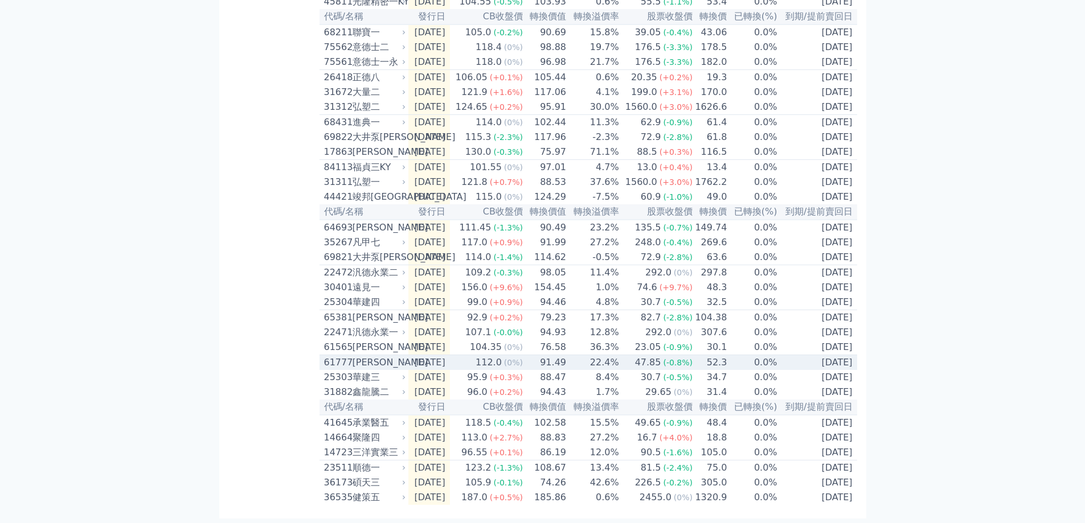
click at [341, 356] on div "61777" at bounding box center [337, 363] width 26 height 14
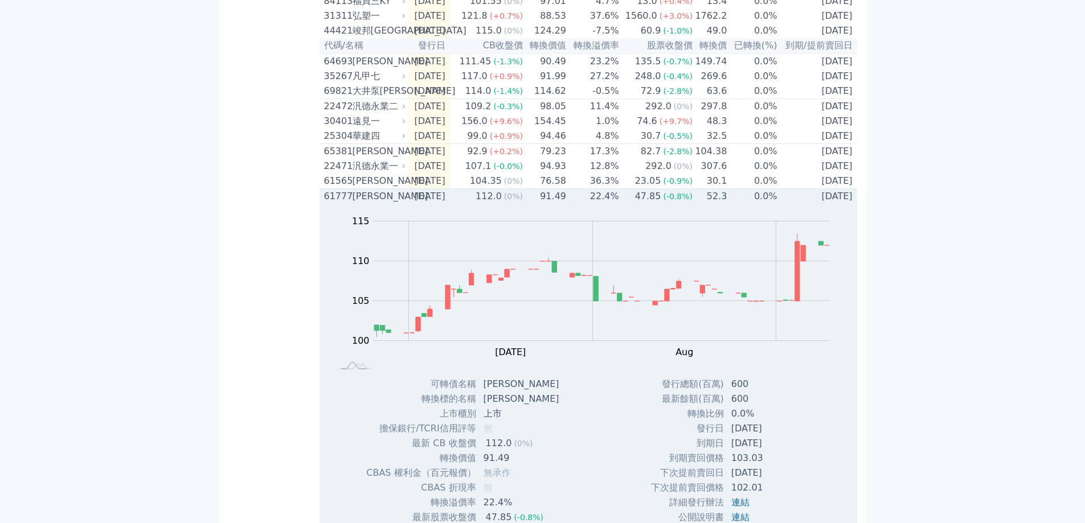
click at [374, 203] on div "[PERSON_NAME]" at bounding box center [377, 197] width 51 height 14
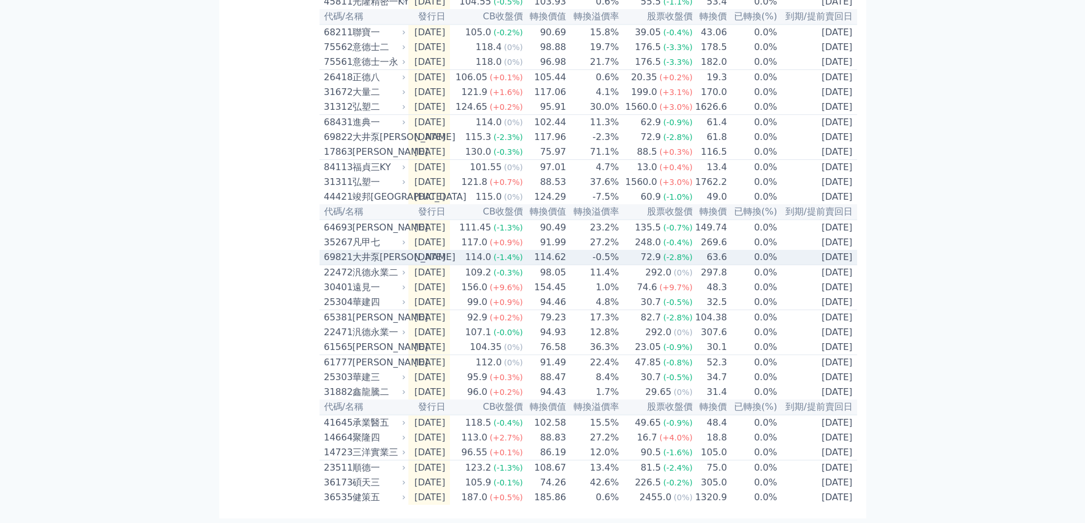
scroll to position [334, 0]
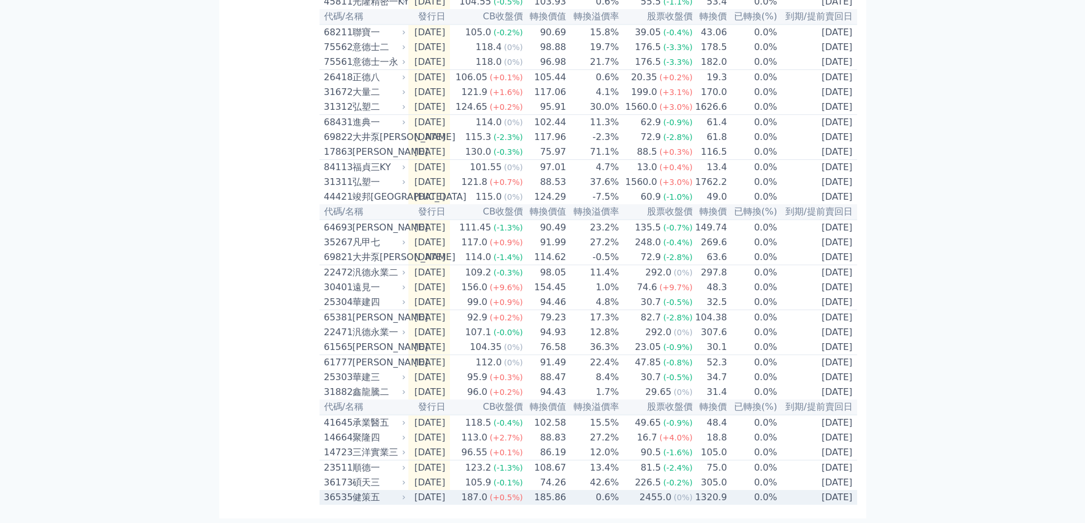
click at [334, 496] on div "36535" at bounding box center [337, 498] width 26 height 14
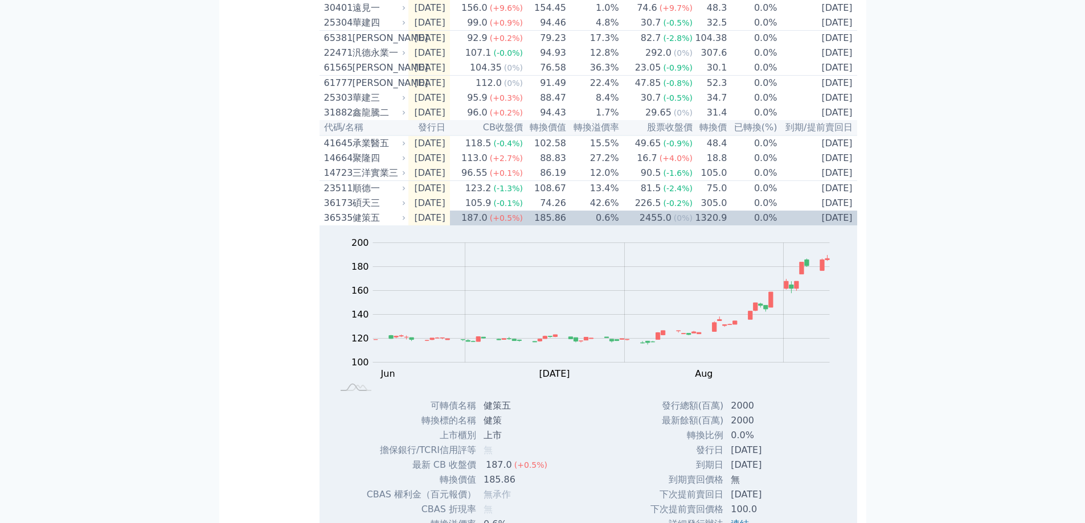
scroll to position [562, 0]
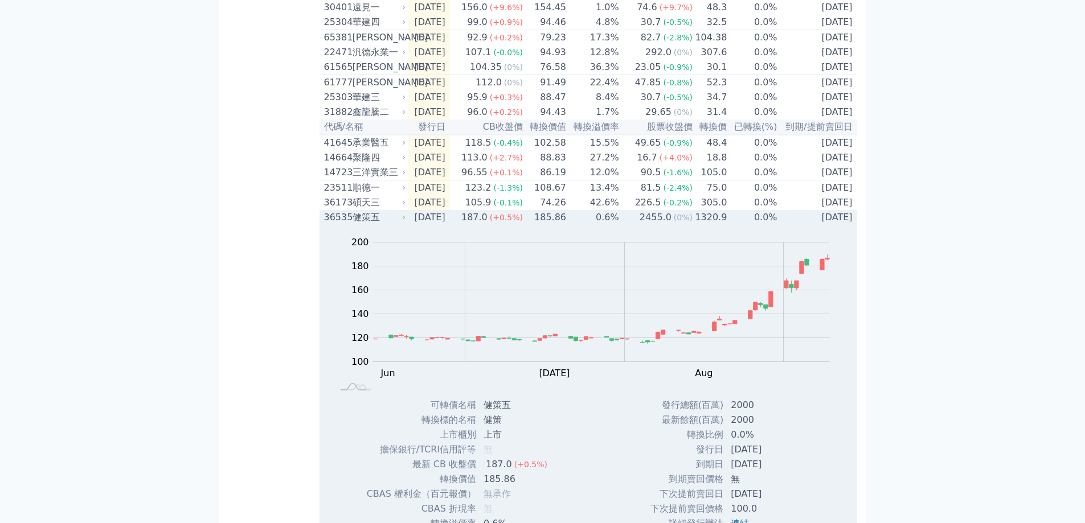
click at [359, 224] on div "健策五" at bounding box center [377, 218] width 51 height 14
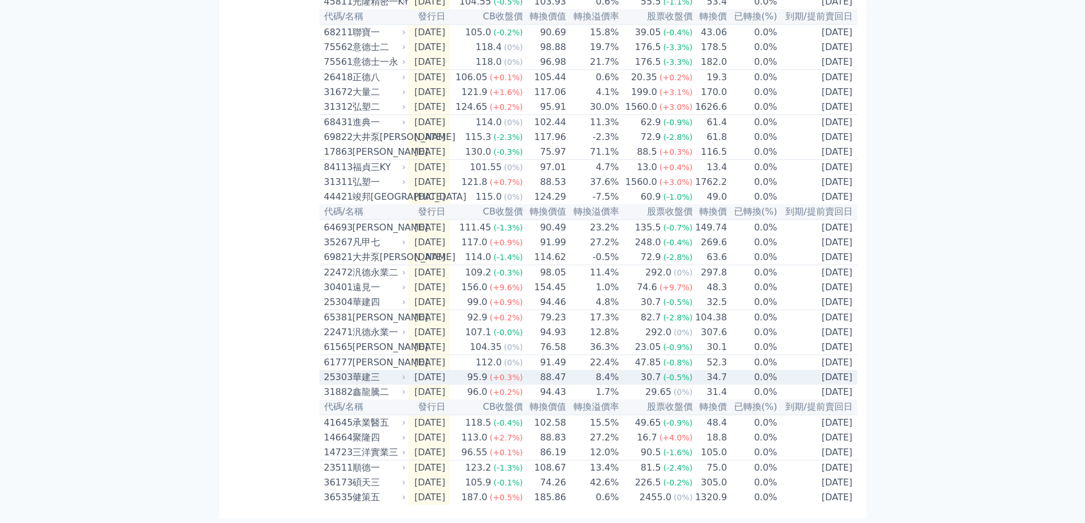
click at [377, 371] on div "華建三" at bounding box center [377, 378] width 51 height 14
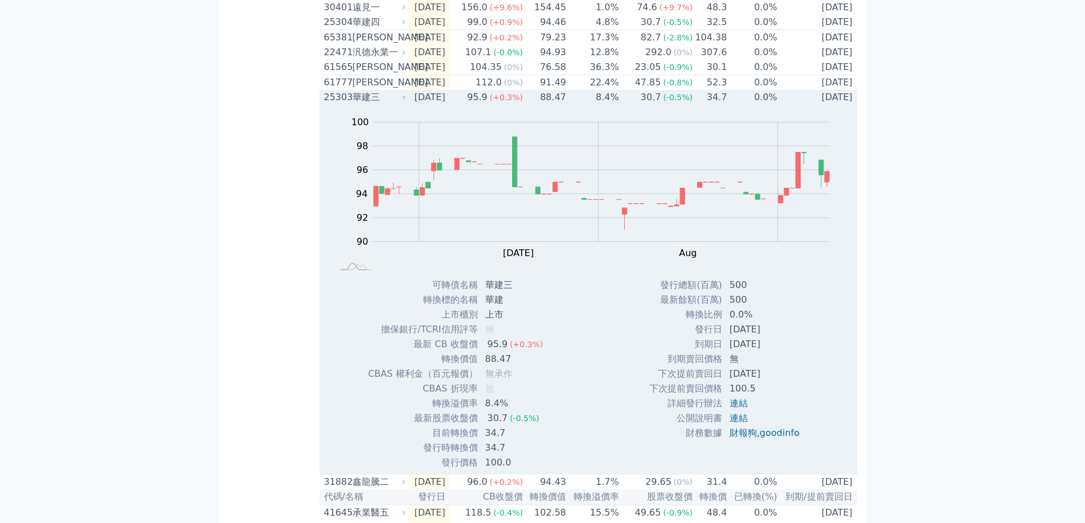
click at [372, 104] on div "華建三" at bounding box center [377, 98] width 51 height 14
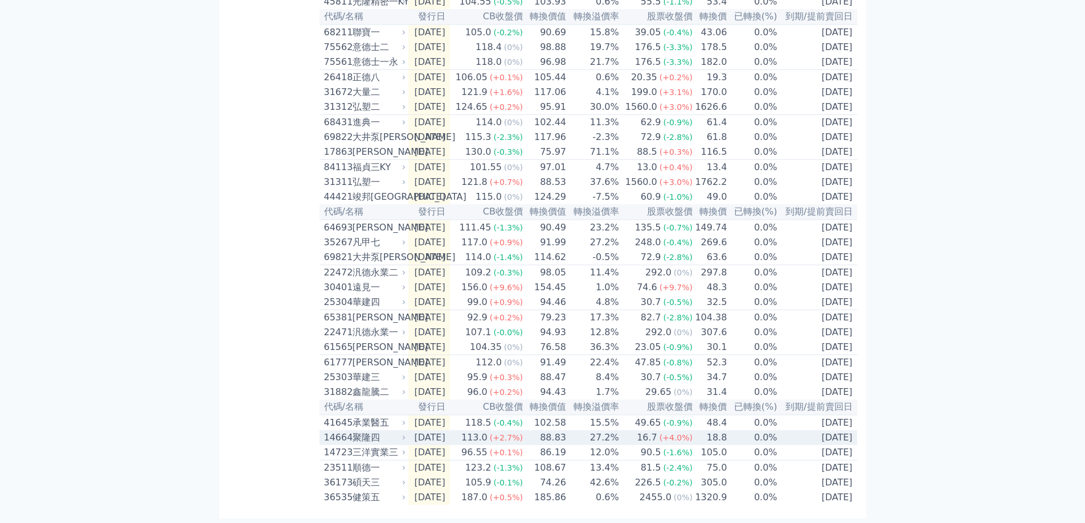
click at [372, 434] on div "聚隆四" at bounding box center [377, 438] width 51 height 14
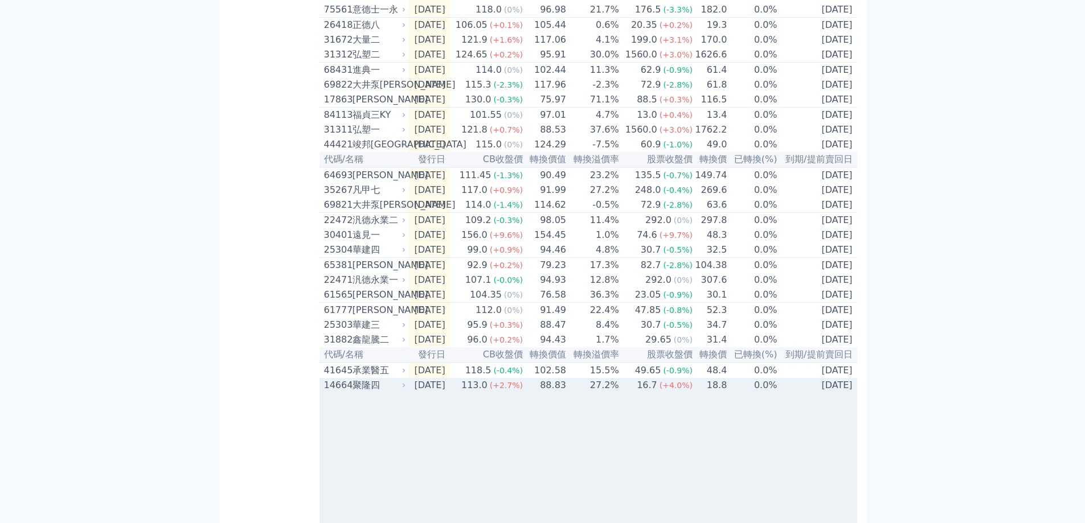
scroll to position [562, 0]
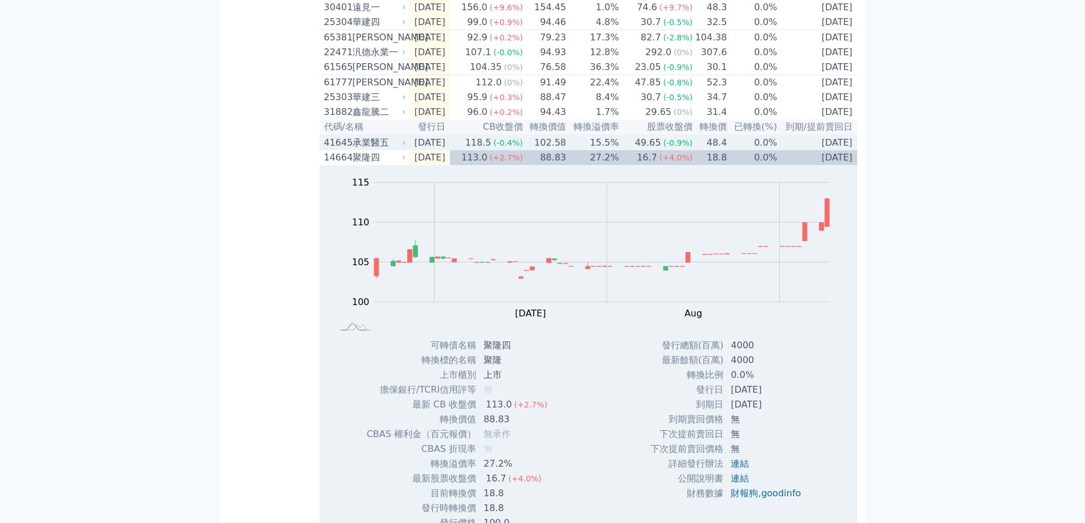
click at [372, 150] on div "承業醫五" at bounding box center [377, 143] width 51 height 14
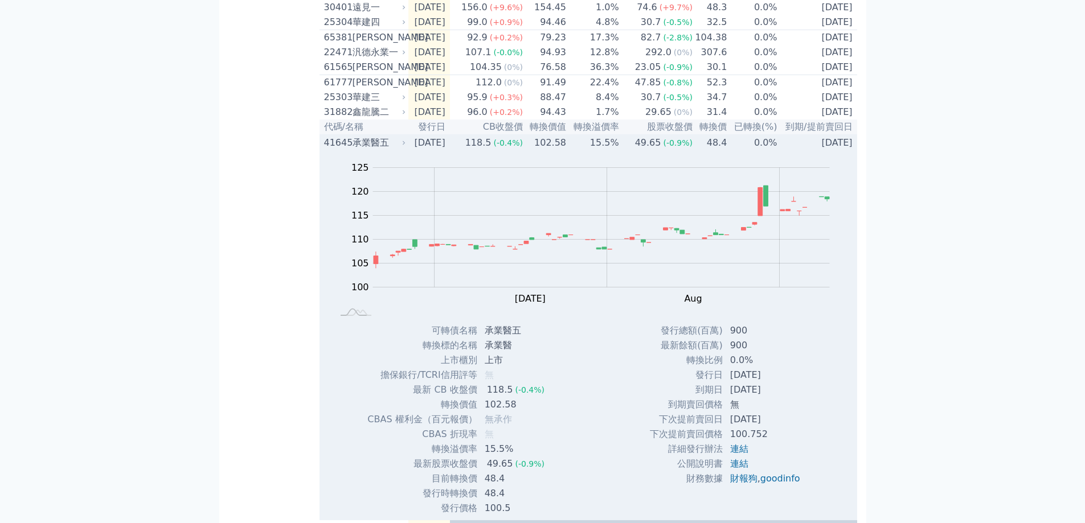
click at [372, 150] on div "承業醫五" at bounding box center [377, 143] width 51 height 14
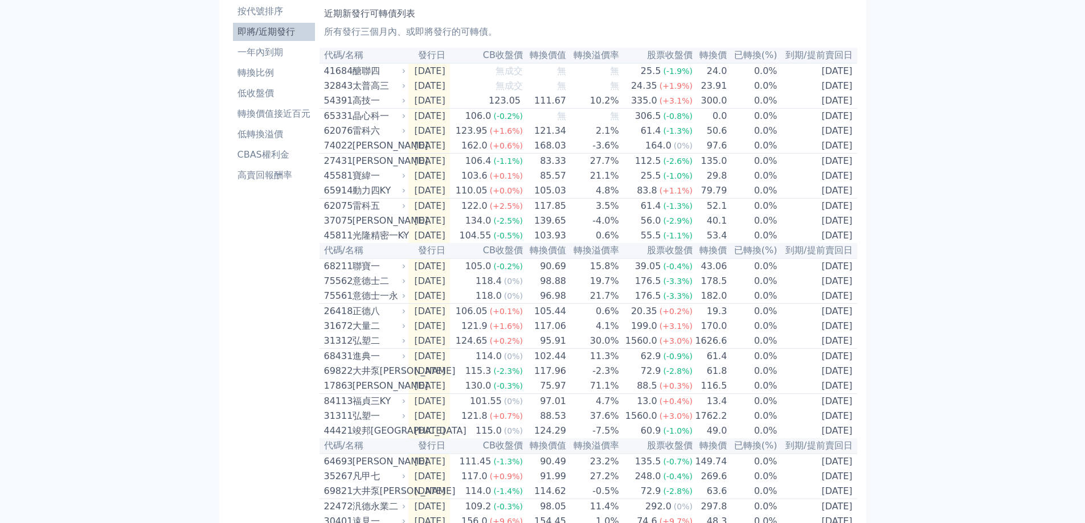
scroll to position [0, 0]
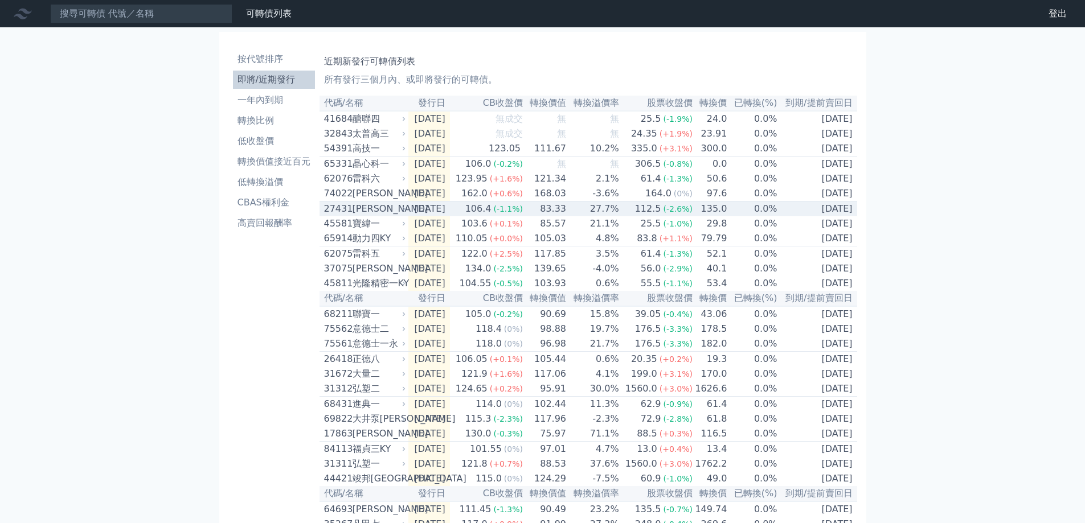
click at [355, 216] on div "[PERSON_NAME]" at bounding box center [377, 209] width 51 height 14
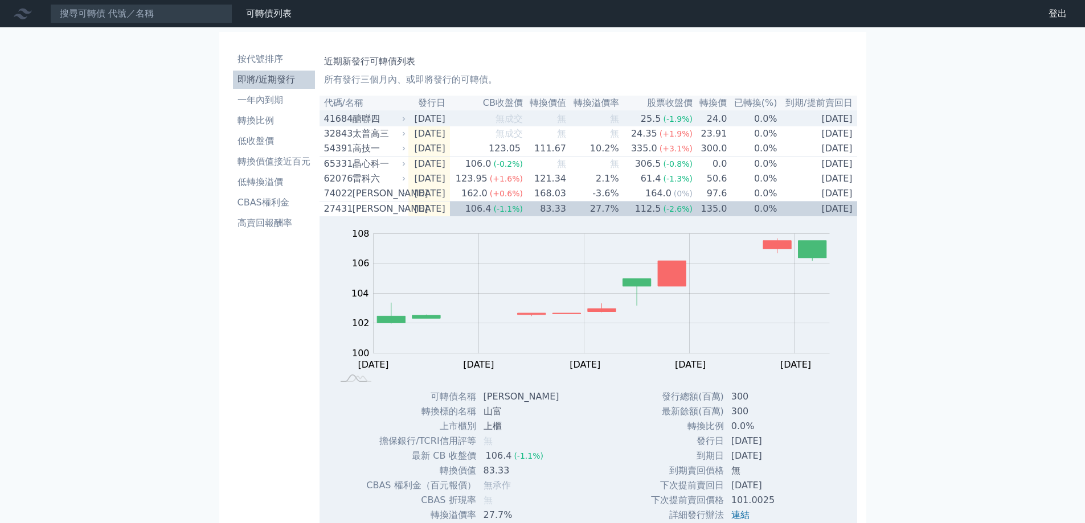
click at [360, 121] on div "醣聯四" at bounding box center [377, 119] width 51 height 14
